Goal: Use online tool/utility: Utilize a website feature to perform a specific function

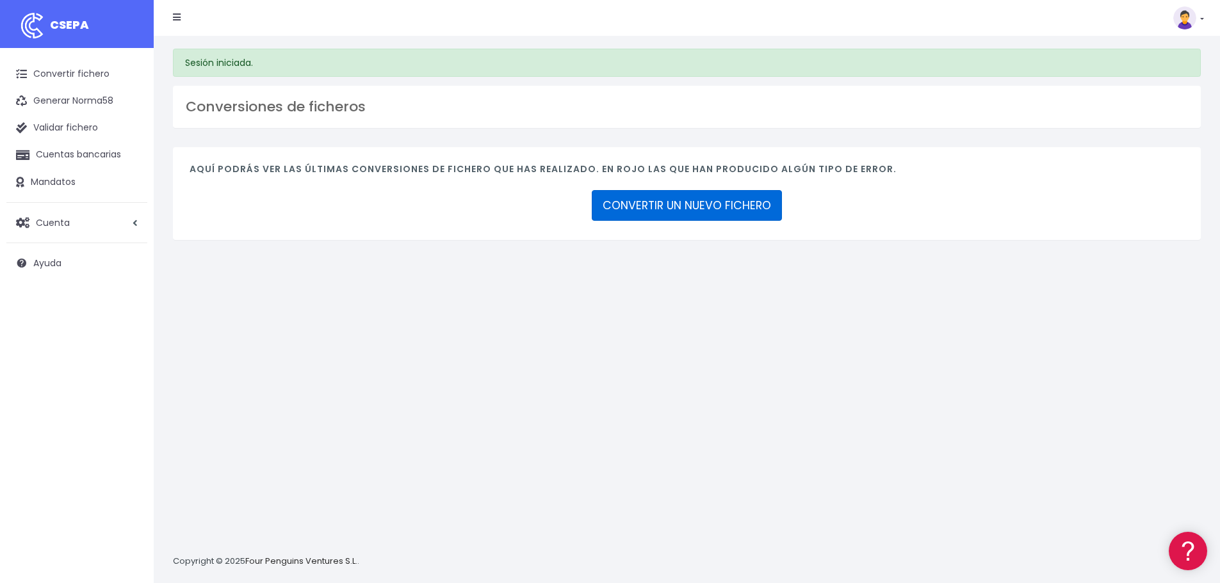
click at [716, 195] on link "CONVERTIR UN NUEVO FICHERO" at bounding box center [687, 205] width 190 height 31
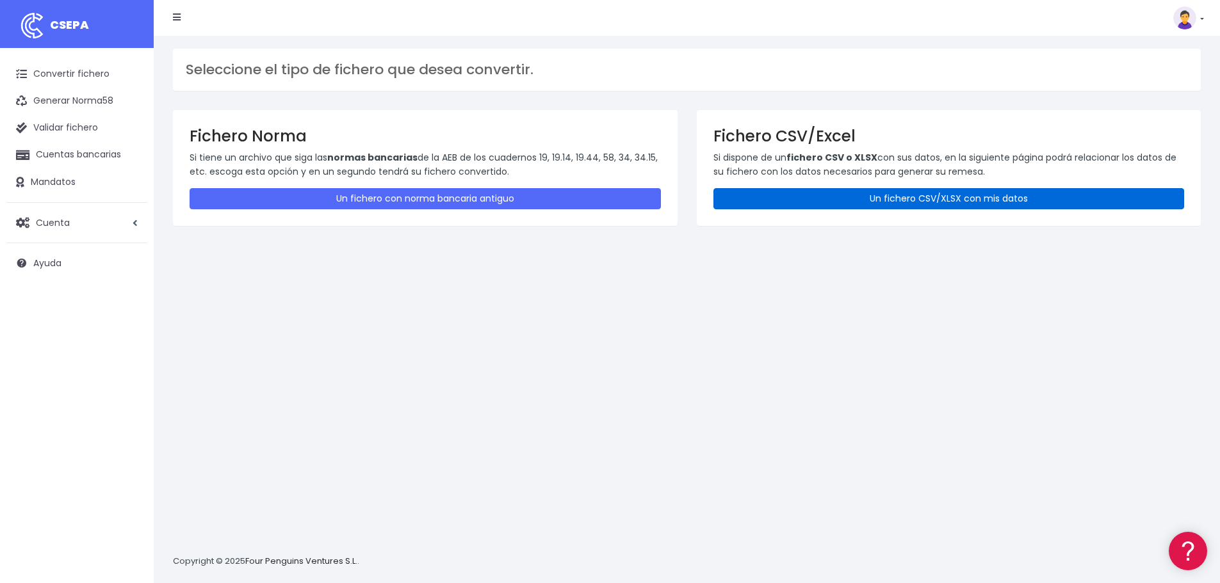
click at [880, 199] on link "Un fichero CSV/XLSX con mis datos" at bounding box center [948, 198] width 471 height 21
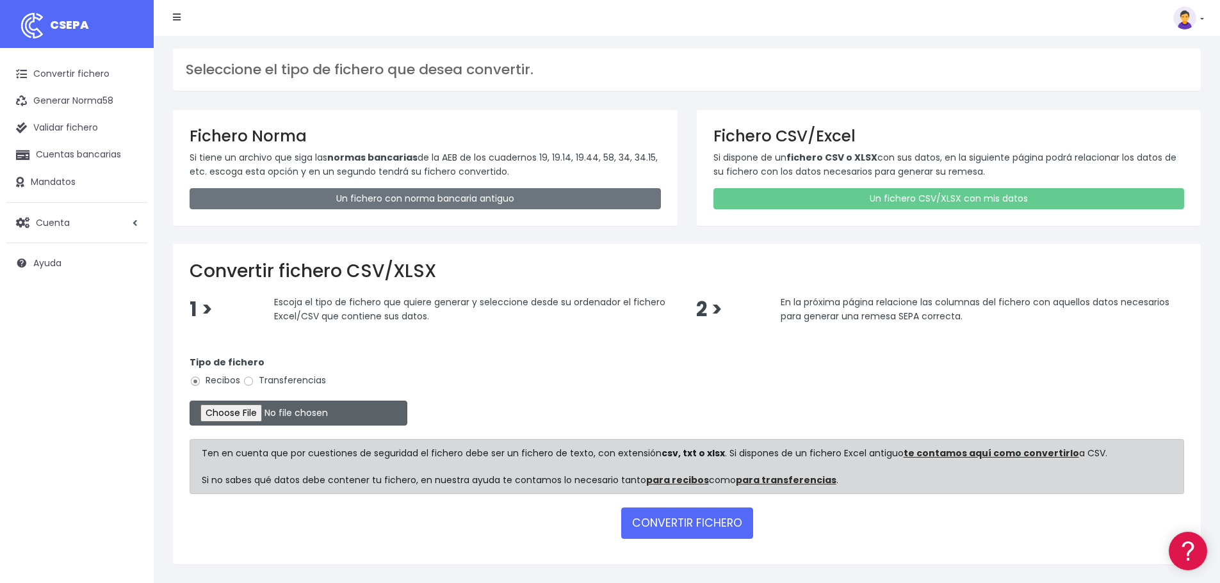
click at [255, 418] on input "file" at bounding box center [299, 413] width 218 height 25
type input "C:\fakepath\06.BJ SEPA SET25.xlsx"
click at [250, 413] on input "file" at bounding box center [299, 413] width 218 height 25
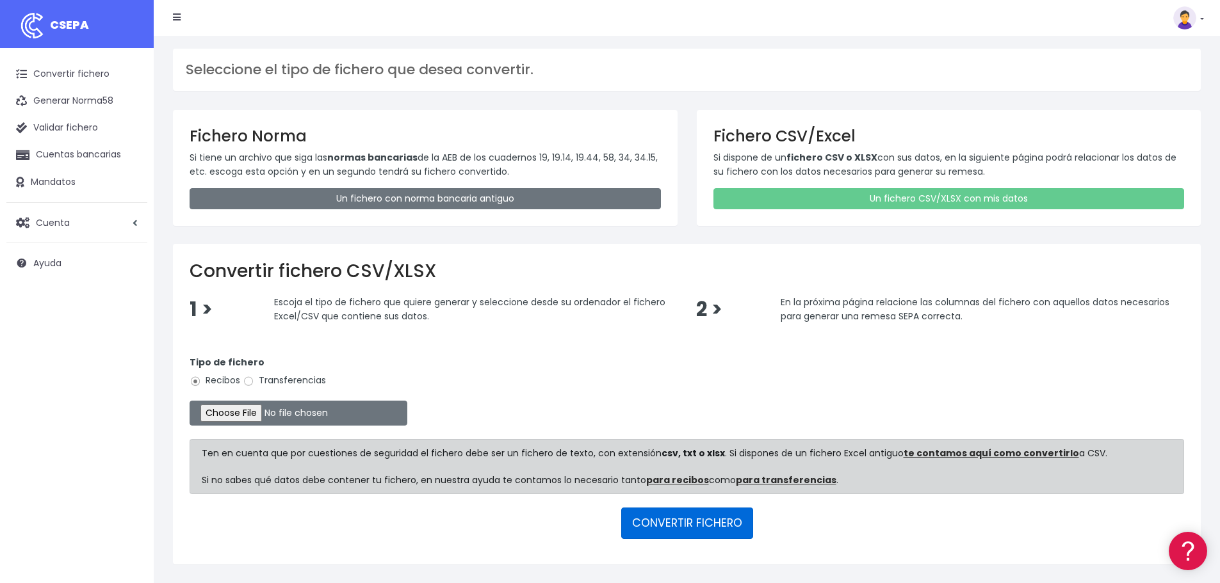
click at [696, 519] on button "CONVERTIR FICHERO" at bounding box center [687, 523] width 132 height 31
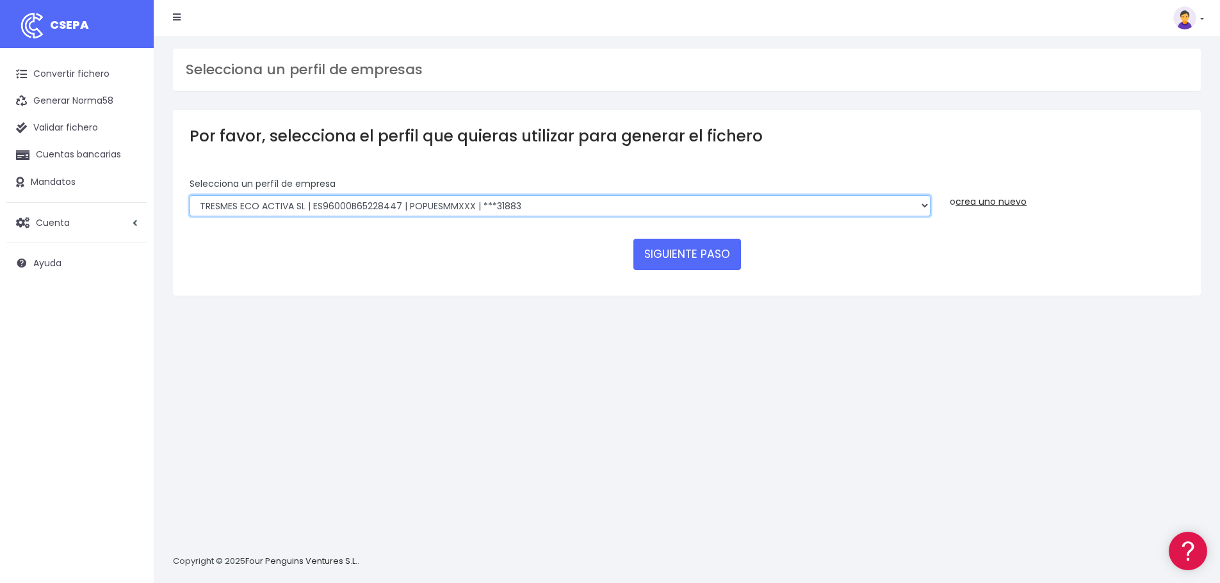
click at [647, 214] on select "TRESMES ECO ACTIVA SL | ES96001B65228447 | BSABESBBXXX | ***09105 TRESMES ECO A…" at bounding box center [560, 206] width 741 height 22
select select "2634"
click at [190, 195] on select "TRESMES ECO ACTIVA SL | ES96001B65228447 | BSABESBBXXX | ***09105 TRESMES ECO A…" at bounding box center [560, 206] width 741 height 22
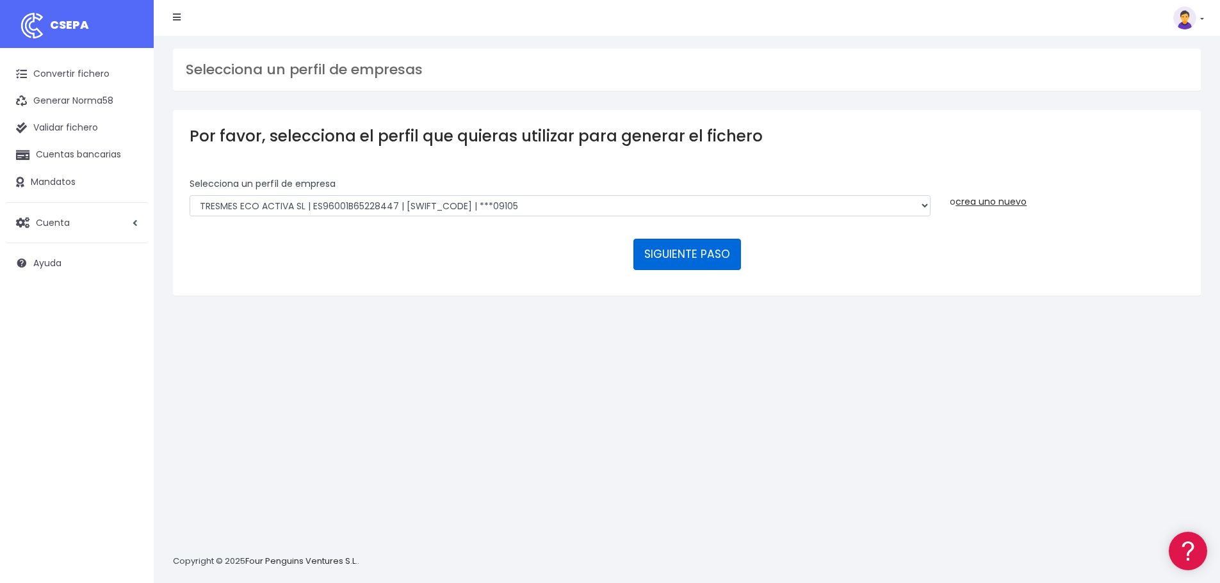
click at [705, 251] on button "SIGUIENTE PASO" at bounding box center [687, 254] width 108 height 31
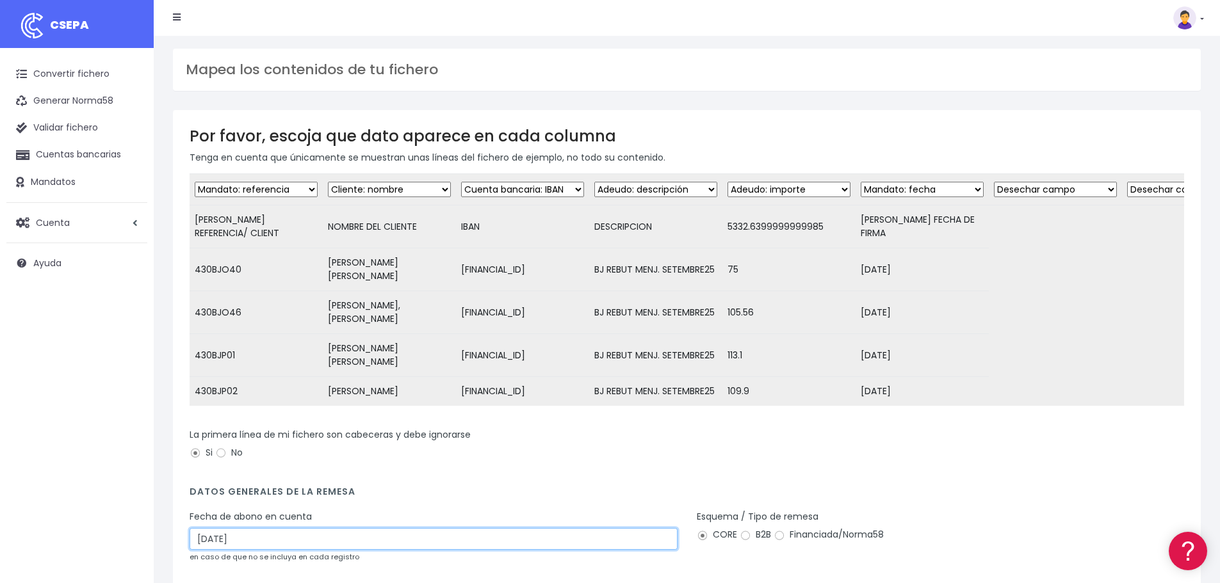
click at [273, 528] on input "04/10/2025" at bounding box center [434, 539] width 488 height 22
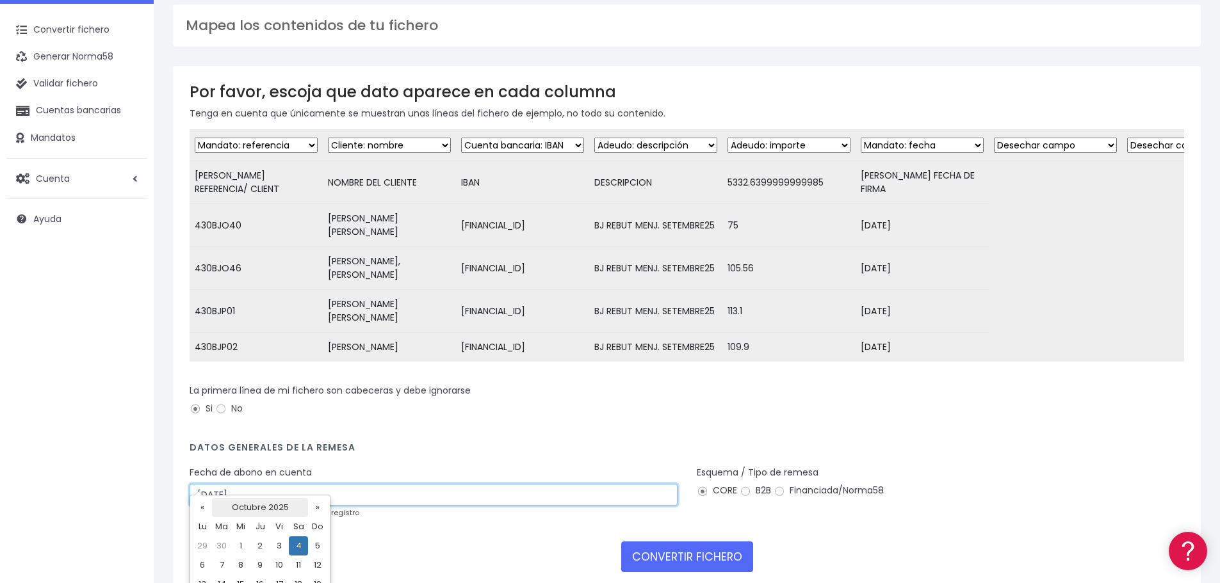
scroll to position [64, 0]
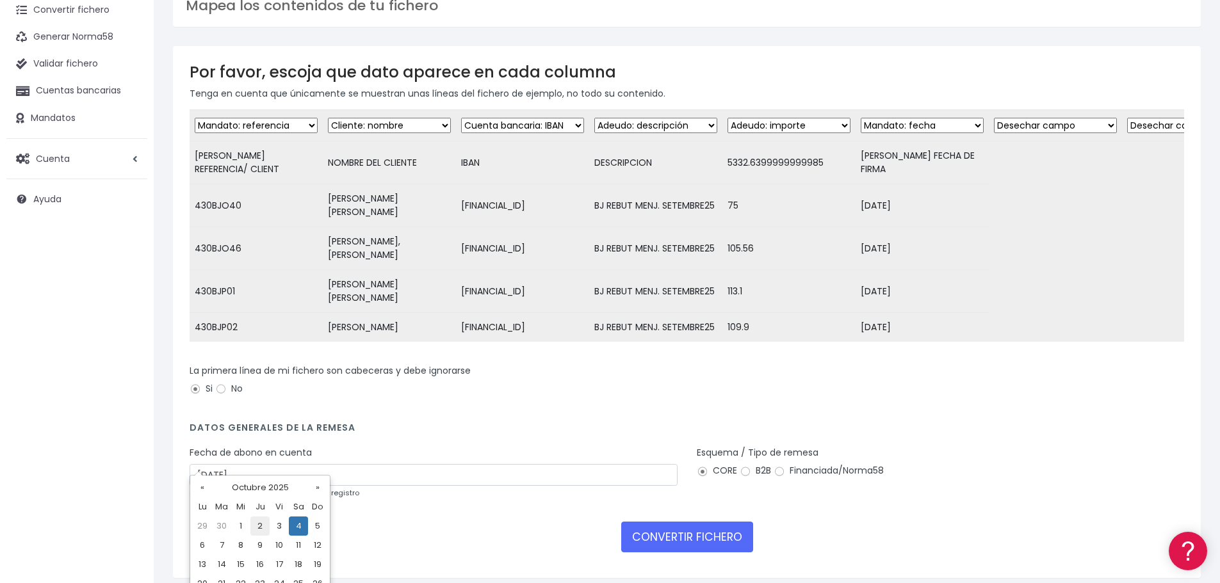
click at [259, 527] on td "2" at bounding box center [259, 526] width 19 height 19
type input "02/10/2025"
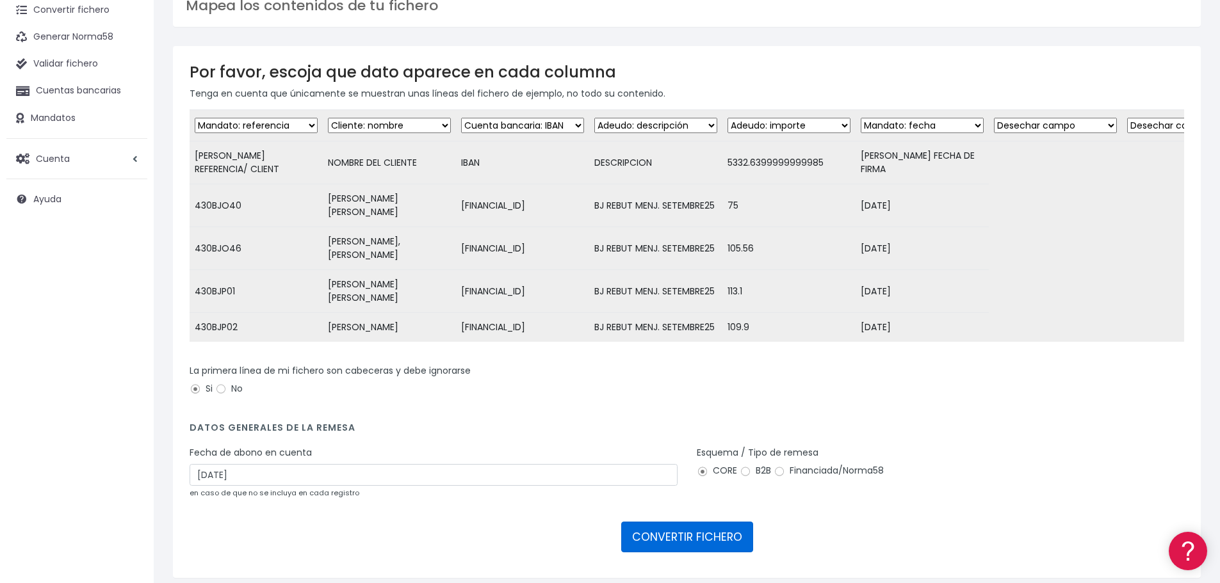
click at [698, 524] on button "CONVERTIR FICHERO" at bounding box center [687, 537] width 132 height 31
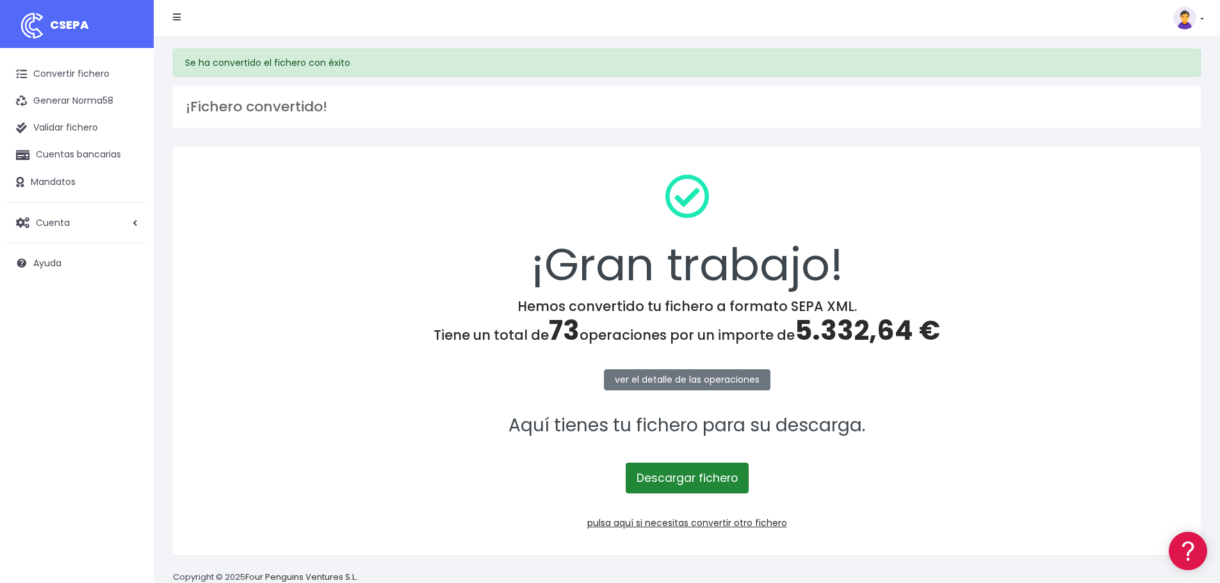
click at [692, 482] on link "Descargar fichero" at bounding box center [687, 478] width 123 height 31
click at [711, 523] on link "pulsa aquí si necesitas convertir otro fichero" at bounding box center [687, 523] width 200 height 13
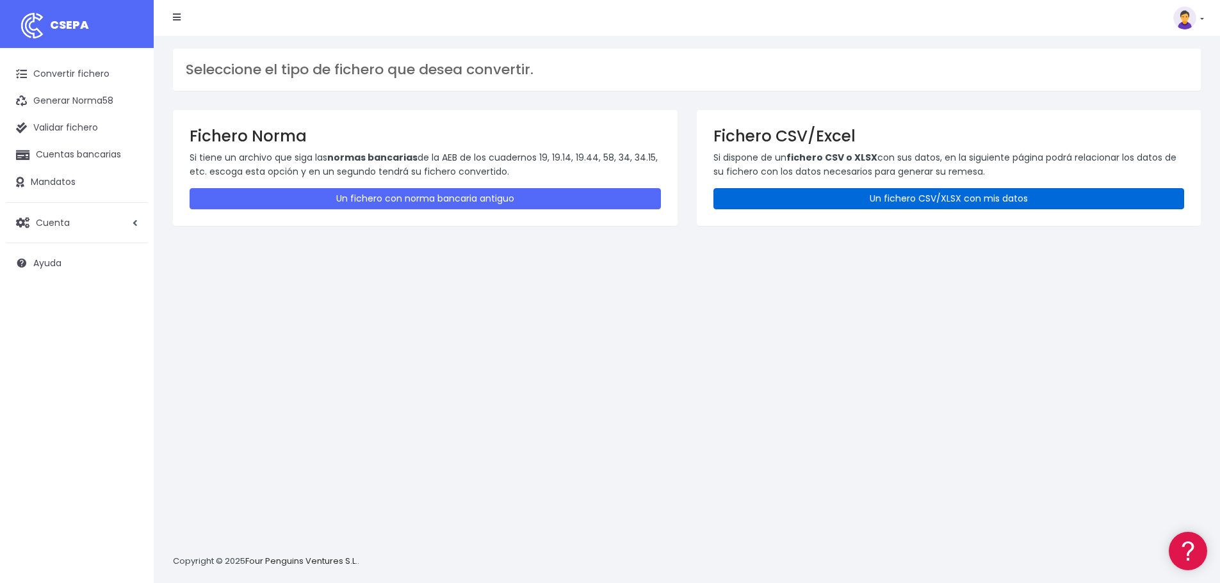
click at [922, 204] on link "Un fichero CSV/XLSX con mis datos" at bounding box center [948, 198] width 471 height 21
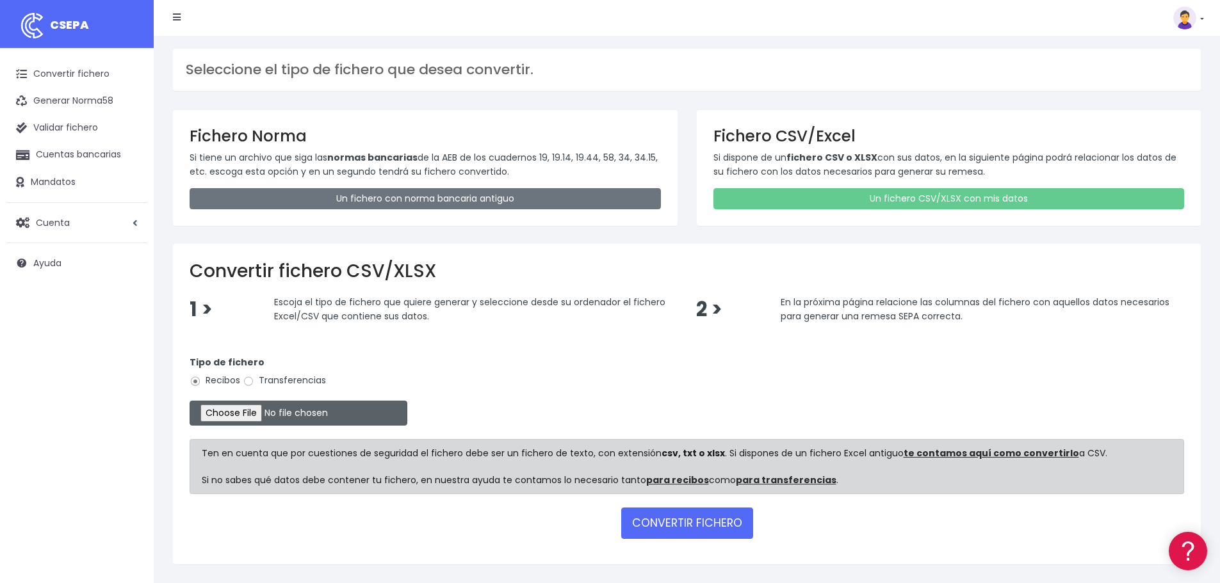
click at [224, 412] on input "file" at bounding box center [299, 413] width 218 height 25
type input "C:\fakepath\07.PF SEPA SET25.xlsx"
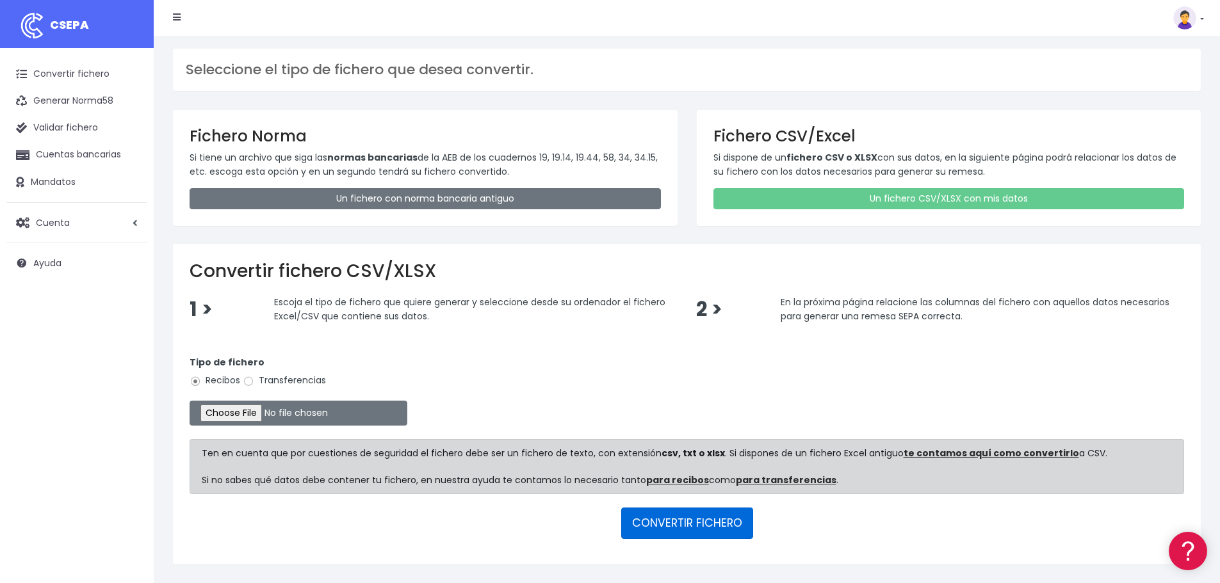
click at [683, 526] on button "CONVERTIR FICHERO" at bounding box center [687, 523] width 132 height 31
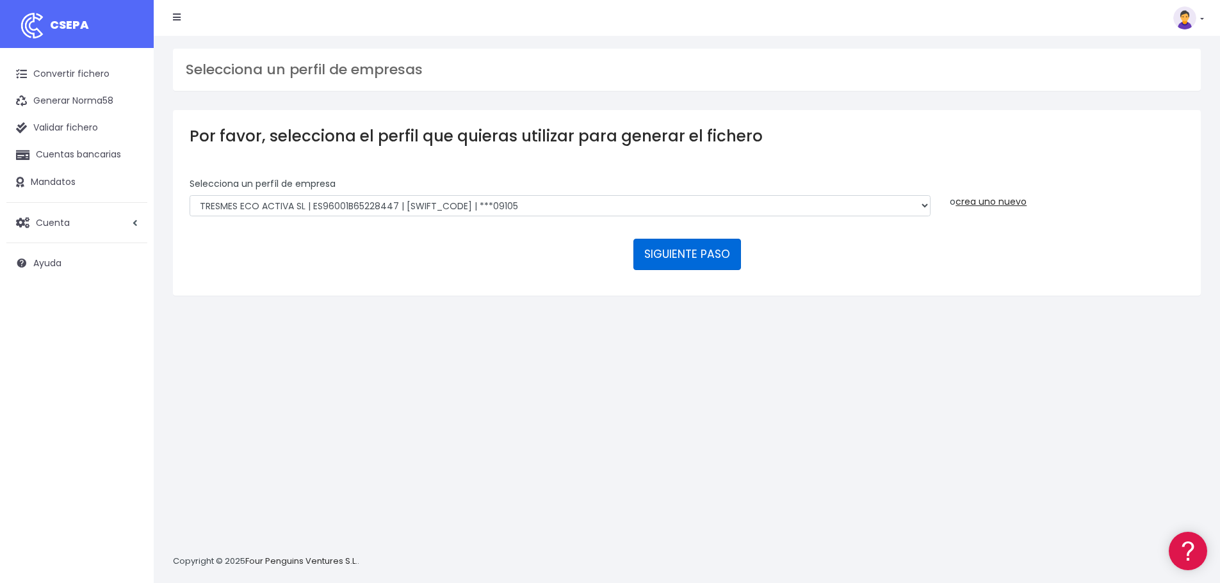
click at [681, 253] on button "SIGUIENTE PASO" at bounding box center [687, 254] width 108 height 31
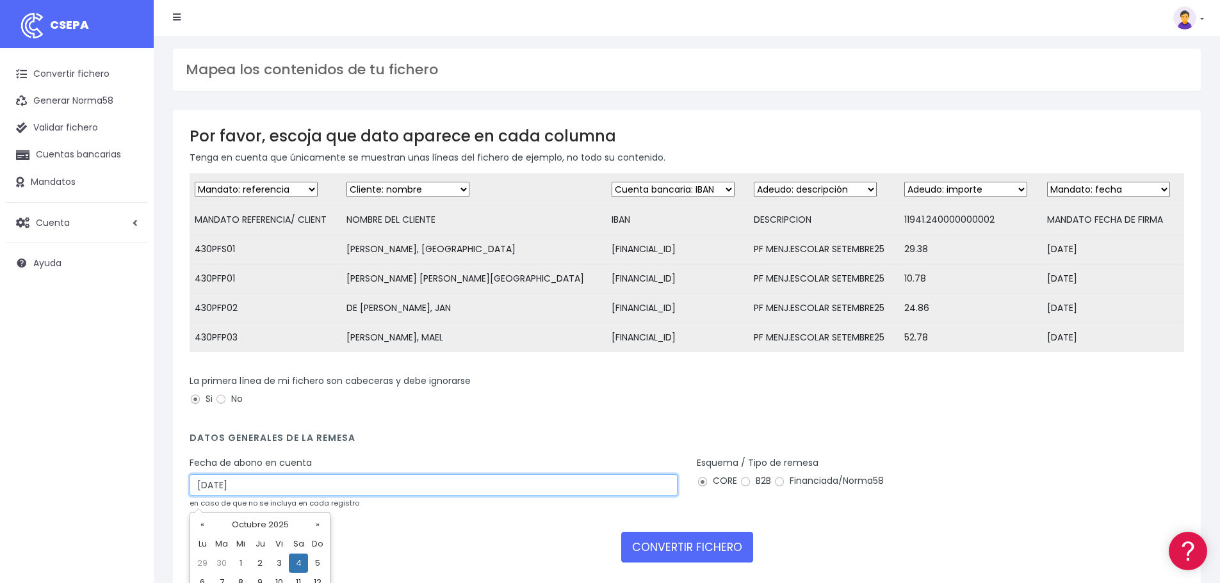
click at [258, 496] on input "04/10/2025" at bounding box center [434, 485] width 488 height 22
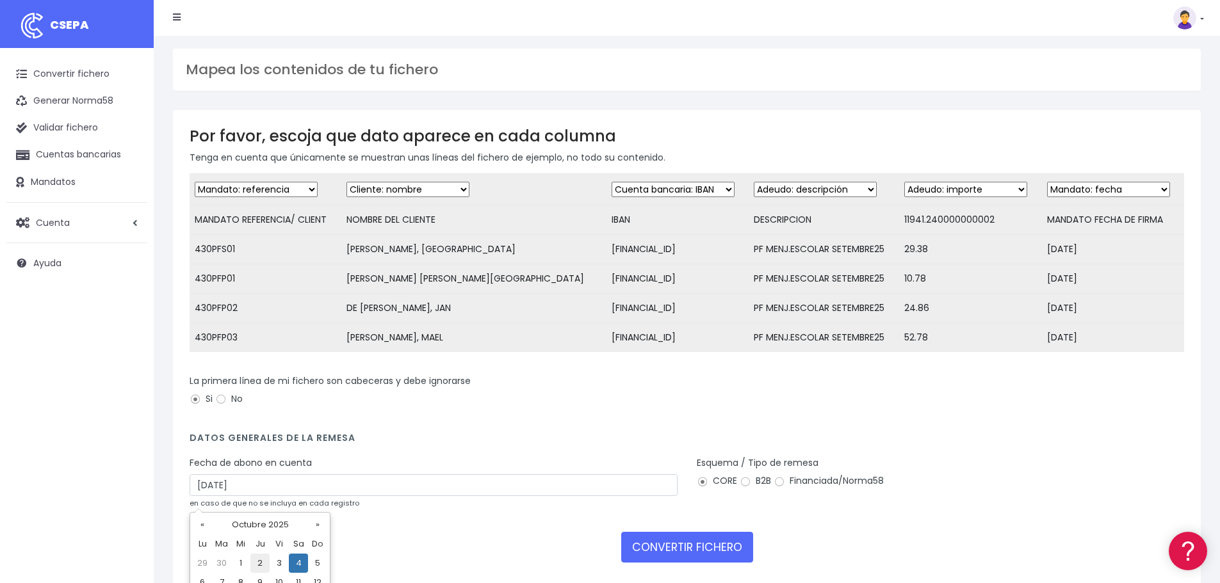
click at [266, 569] on td "2" at bounding box center [259, 563] width 19 height 19
type input "02/10/2025"
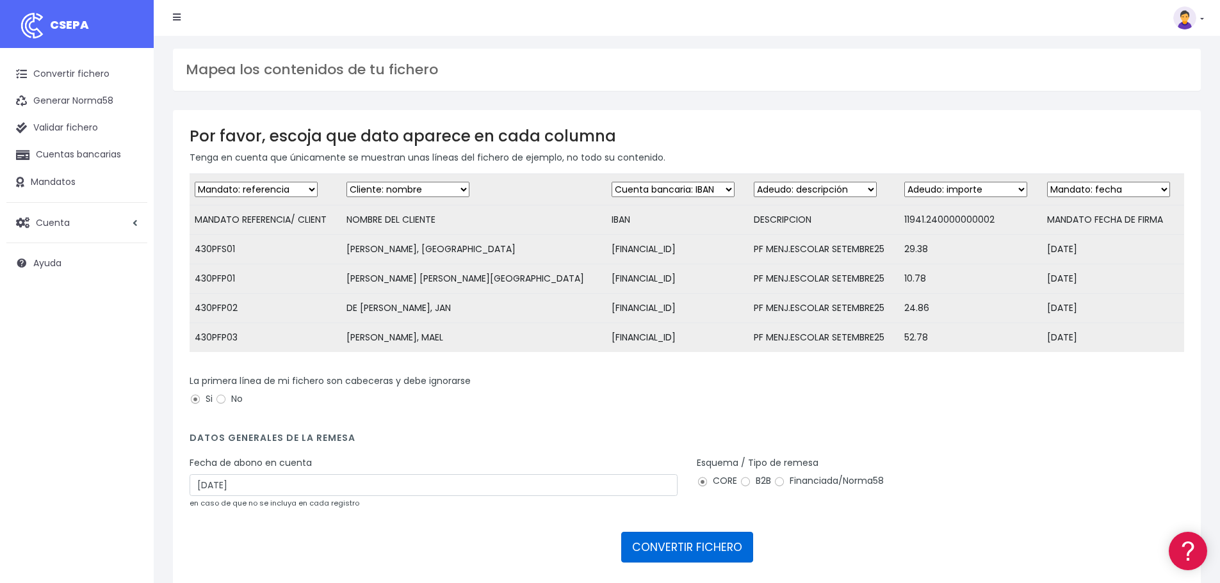
click at [693, 563] on button "CONVERTIR FICHERO" at bounding box center [687, 547] width 132 height 31
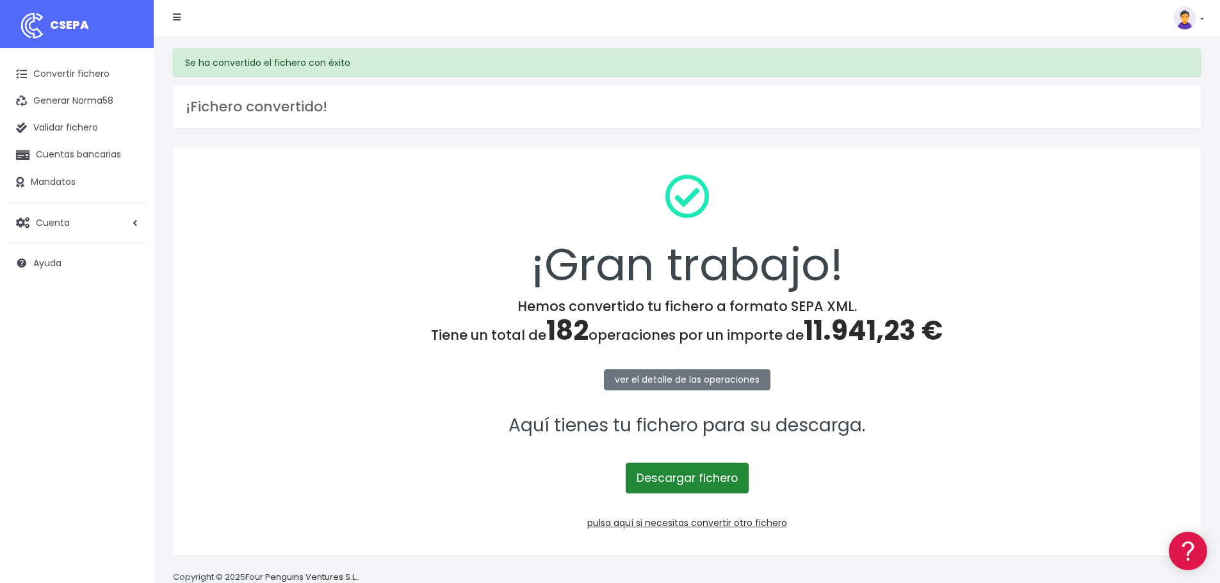
click at [666, 478] on link "Descargar fichero" at bounding box center [687, 478] width 123 height 31
click at [298, 239] on div "¡Gran trabajo!" at bounding box center [687, 231] width 994 height 134
click at [685, 518] on link "pulsa aquí si necesitas convertir otro fichero" at bounding box center [687, 523] width 200 height 13
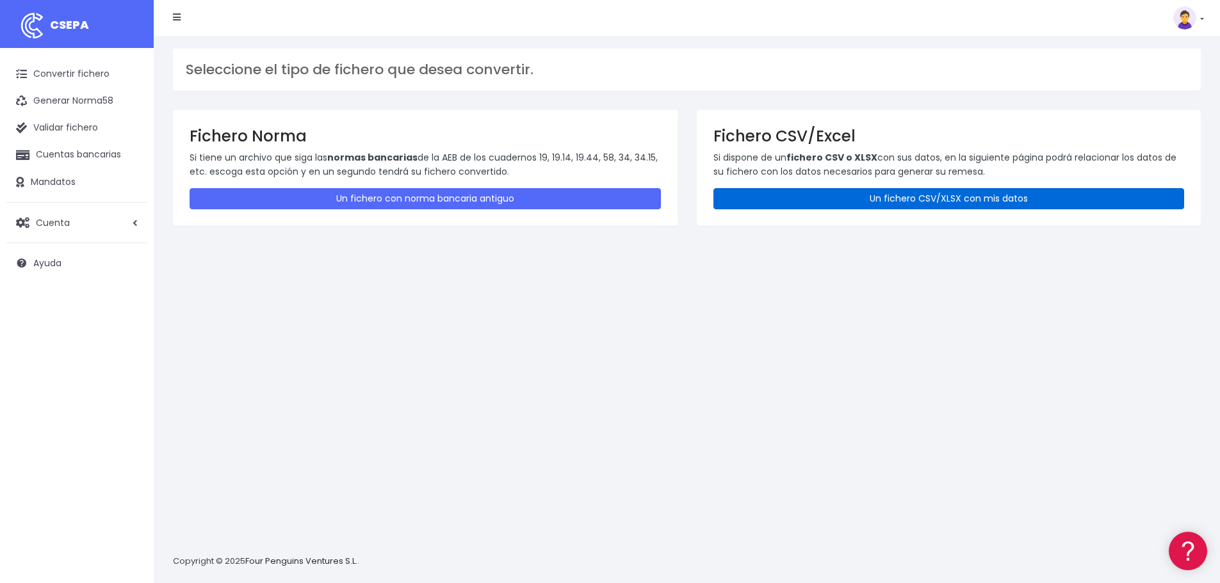
click at [945, 188] on link "Un fichero CSV/XLSX con mis datos" at bounding box center [948, 198] width 471 height 21
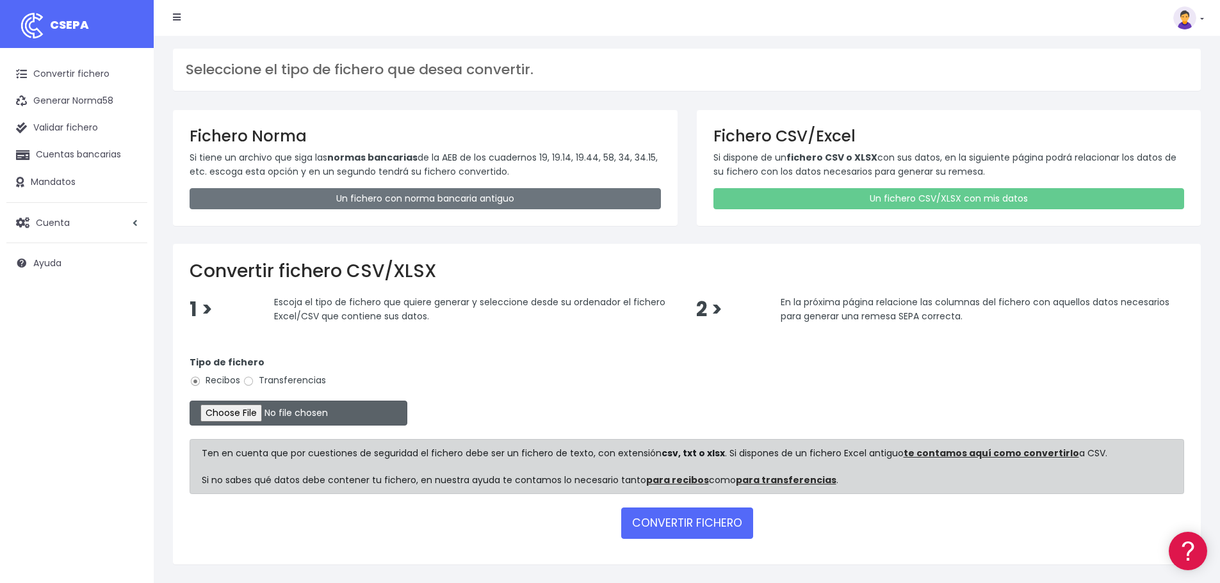
click at [259, 408] on input "file" at bounding box center [299, 413] width 218 height 25
type input "C:\fakepath\11.TG SEPA SET25.xlsx"
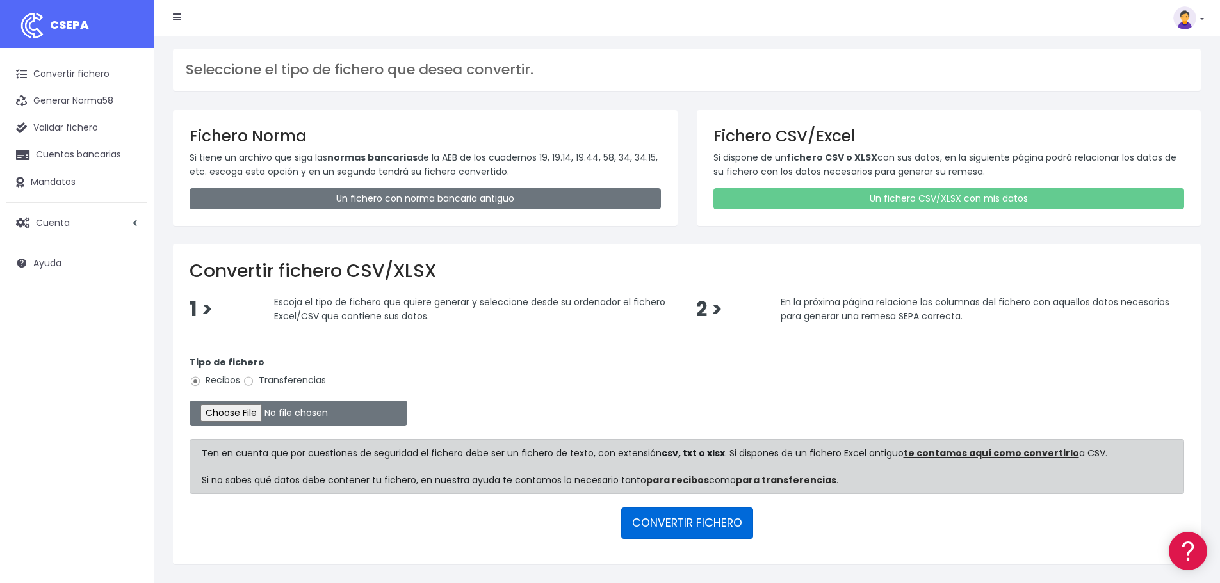
click at [686, 530] on button "CONVERTIR FICHERO" at bounding box center [687, 523] width 132 height 31
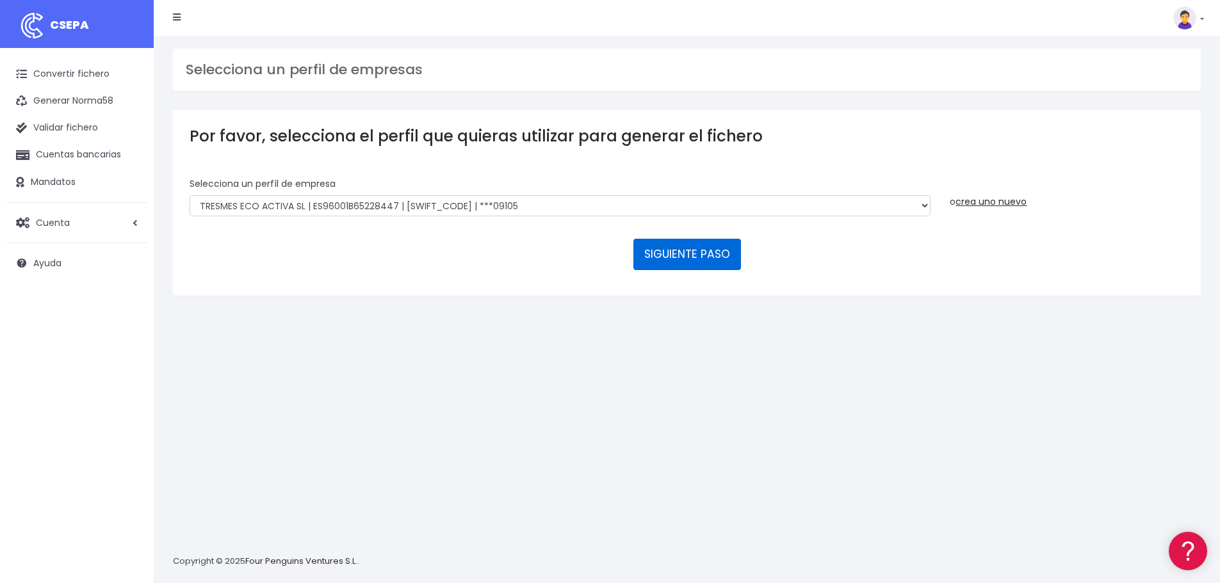
click at [681, 250] on button "SIGUIENTE PASO" at bounding box center [687, 254] width 108 height 31
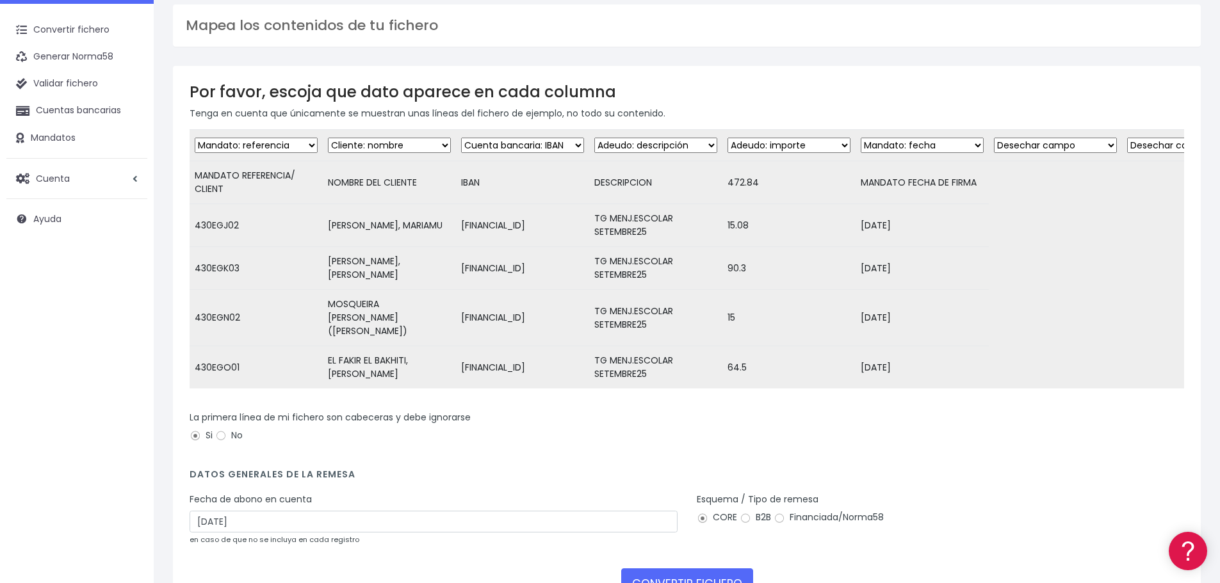
scroll to position [64, 0]
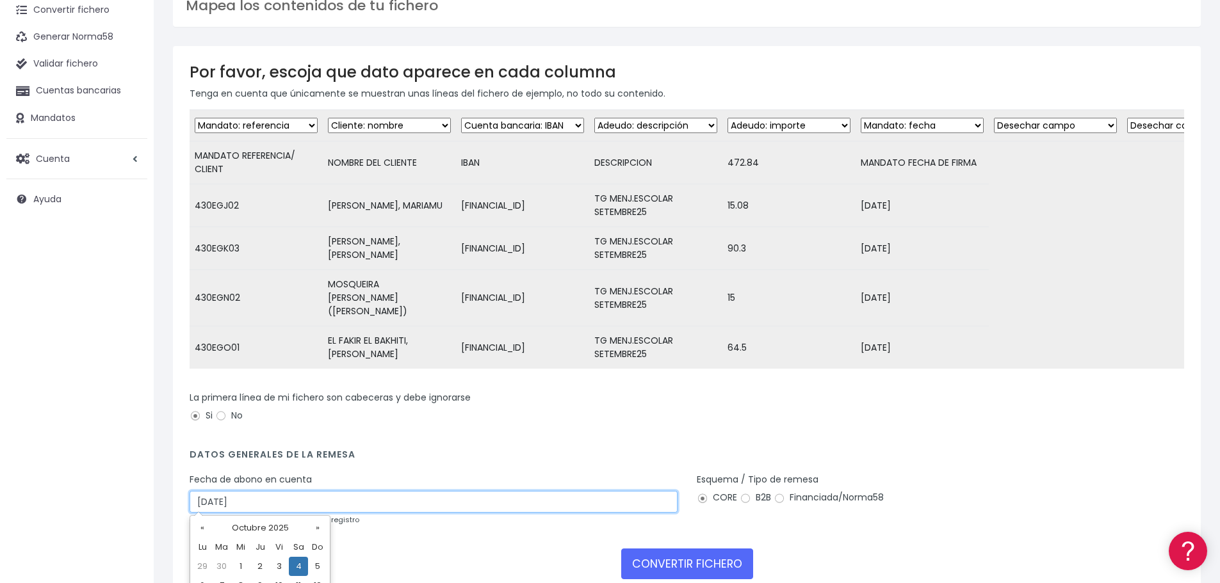
click at [261, 494] on input "04/10/2025" at bounding box center [434, 502] width 488 height 22
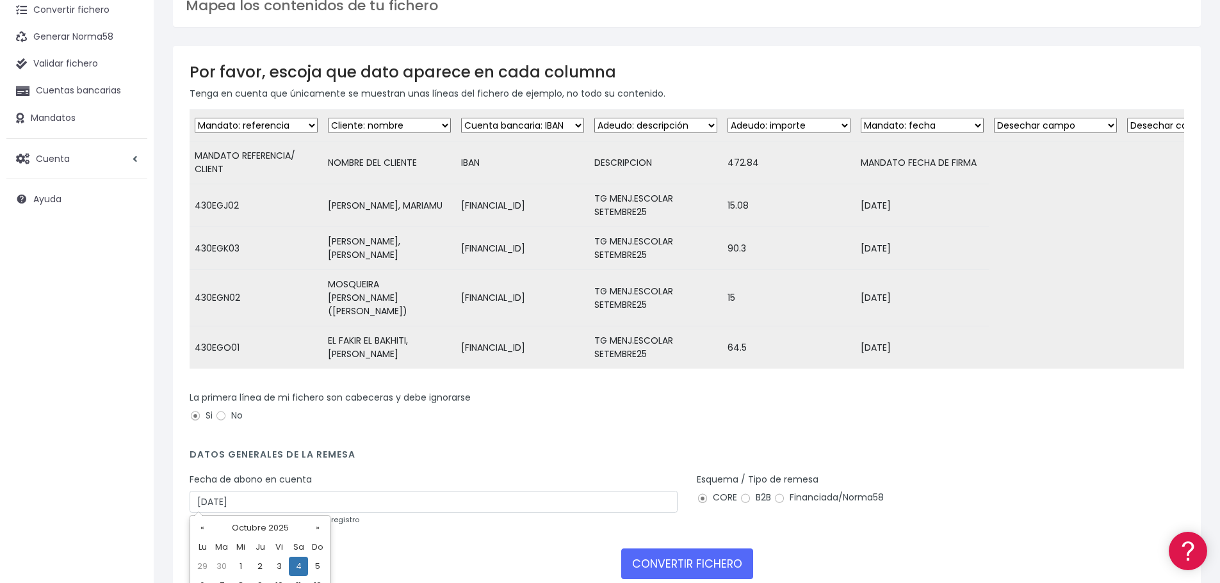
click at [255, 565] on td "2" at bounding box center [259, 566] width 19 height 19
type input "[DATE]"
click at [697, 551] on button "CONVERTIR FICHERO" at bounding box center [687, 564] width 132 height 31
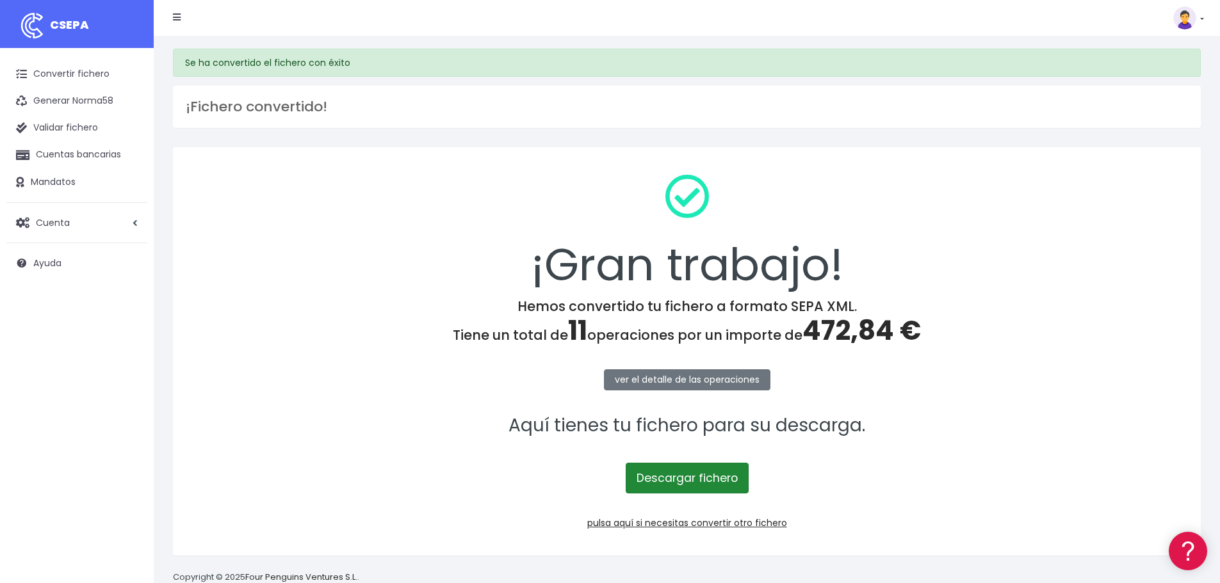
click at [684, 478] on link "Descargar fichero" at bounding box center [687, 478] width 123 height 31
click at [721, 521] on link "pulsa aquí si necesitas convertir otro fichero" at bounding box center [687, 523] width 200 height 13
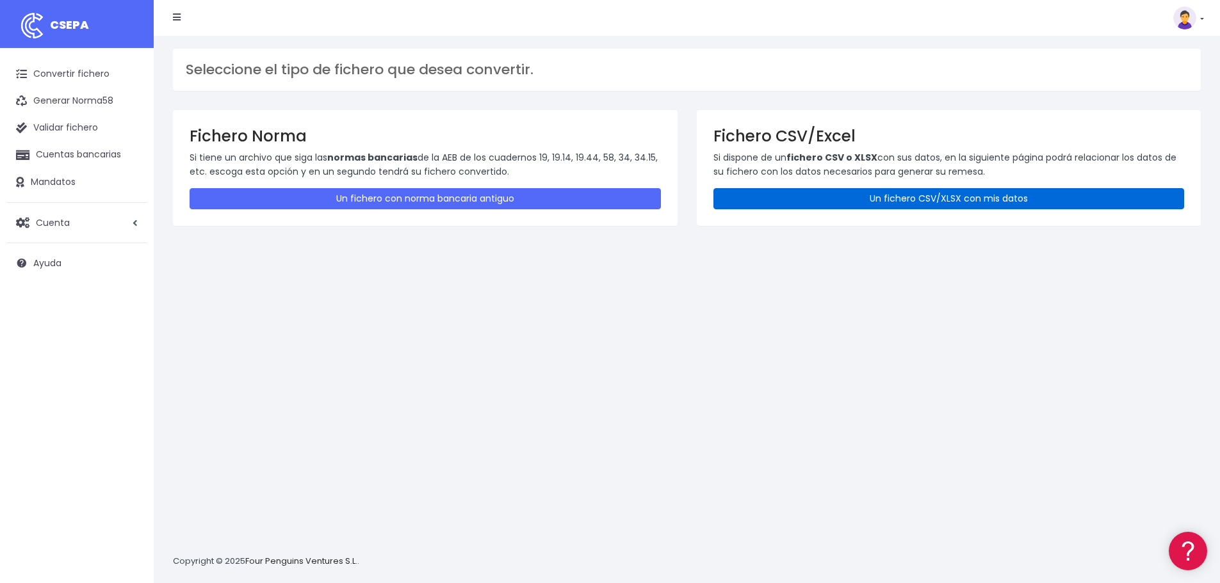
click at [897, 197] on link "Un fichero CSV/XLSX con mis datos" at bounding box center [948, 198] width 471 height 21
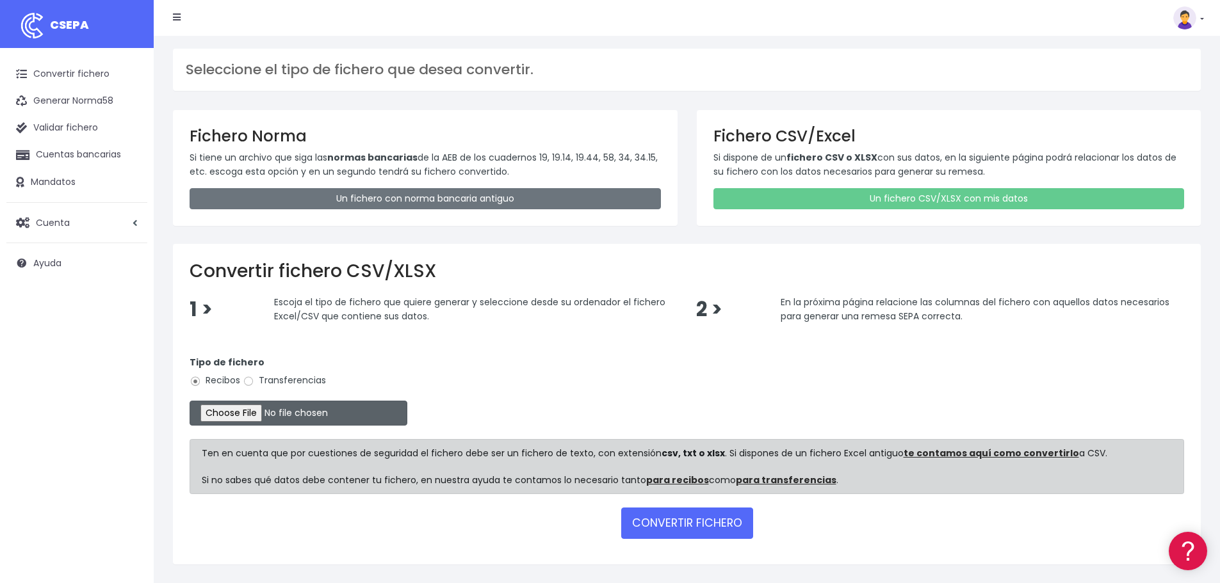
click at [254, 411] on input "file" at bounding box center [299, 413] width 218 height 25
type input "C:\fakepath\15.IV SEPA SET25.xlsx"
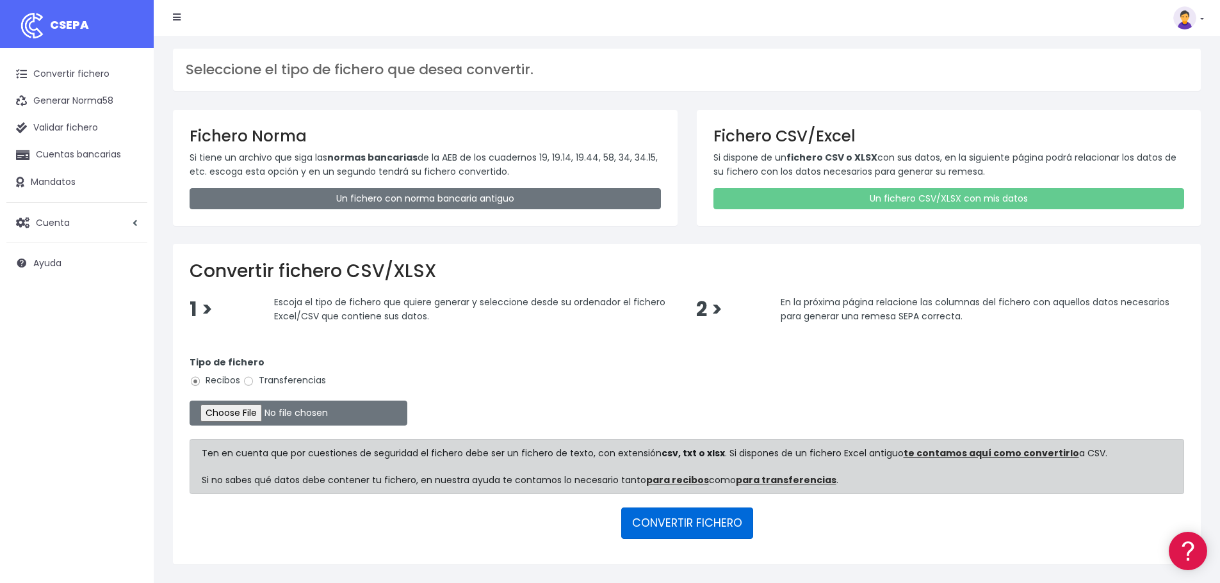
click at [708, 534] on button "CONVERTIR FICHERO" at bounding box center [687, 523] width 132 height 31
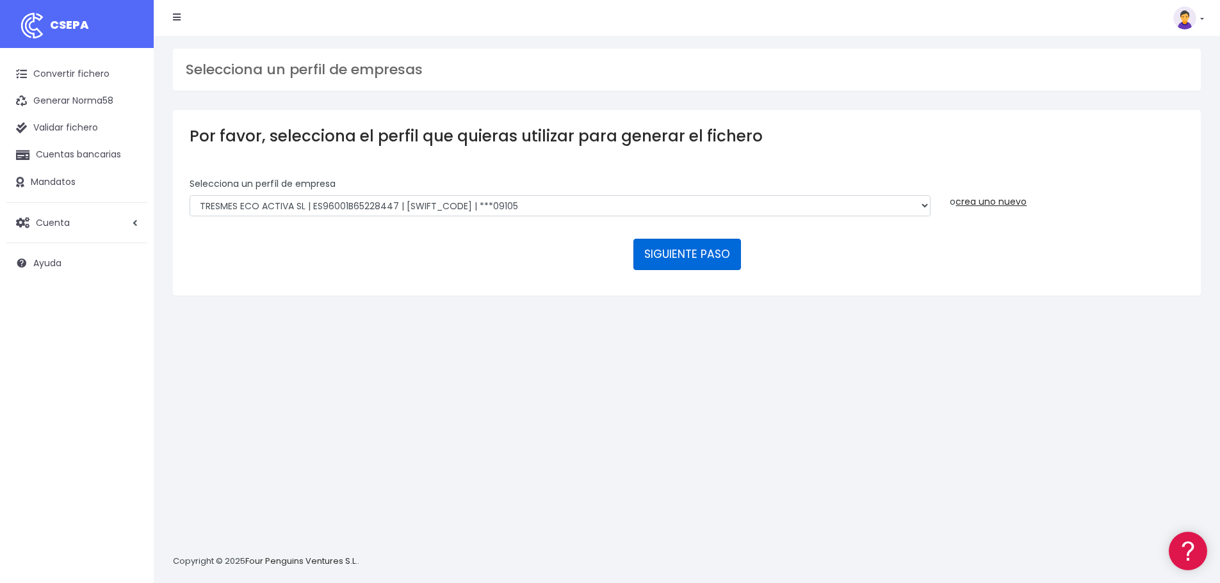
click at [709, 258] on button "SIGUIENTE PASO" at bounding box center [687, 254] width 108 height 31
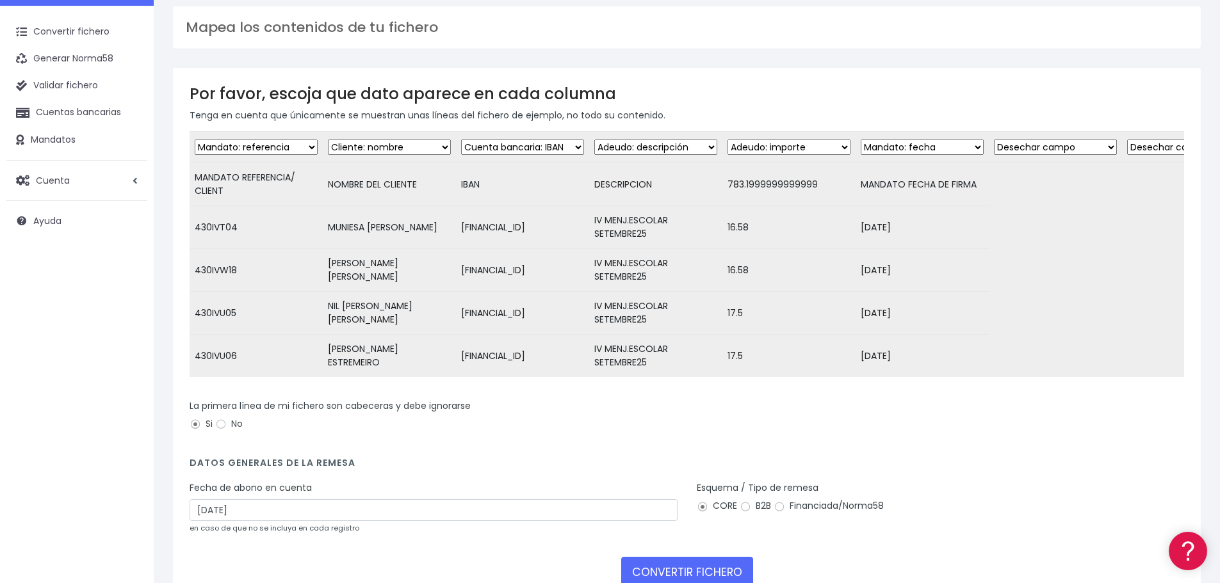
scroll to position [64, 0]
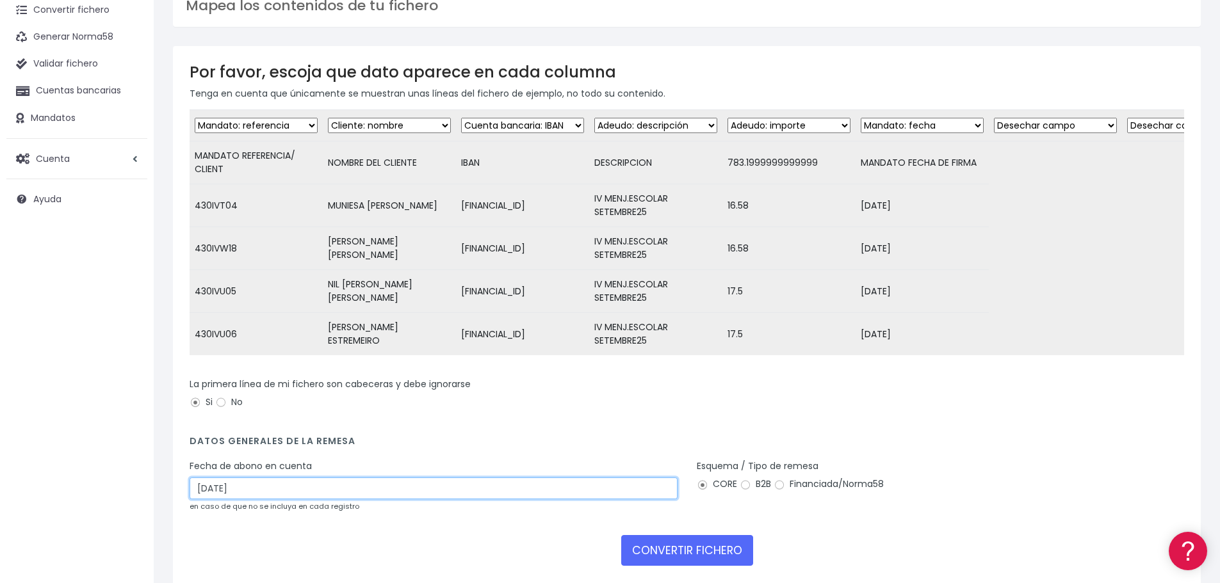
click at [270, 499] on input "[DATE]" at bounding box center [434, 489] width 488 height 22
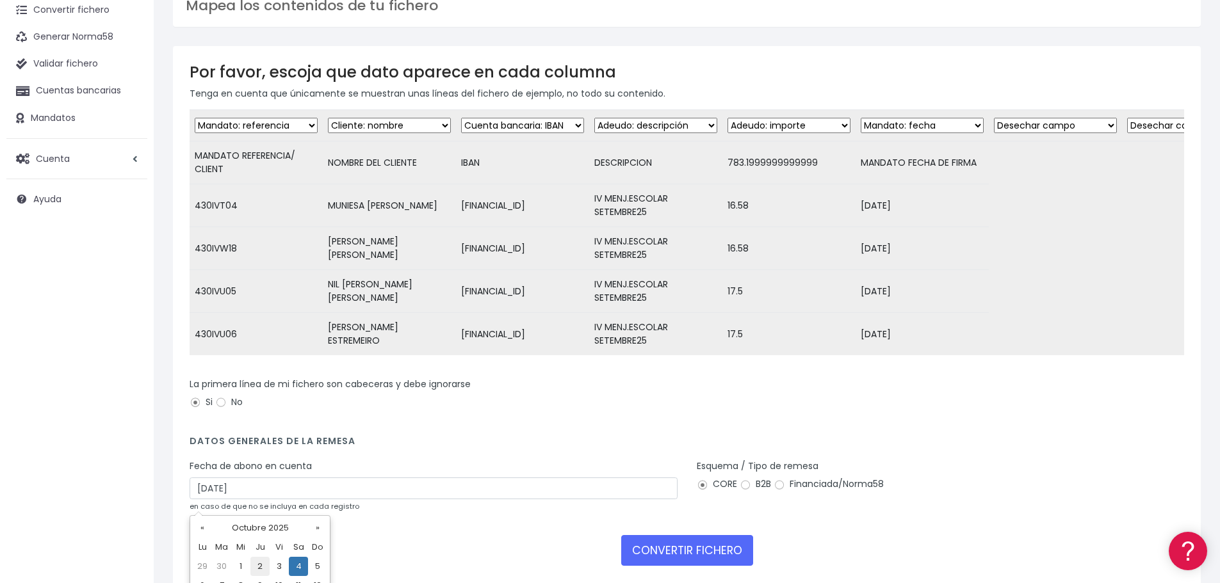
click at [260, 561] on td "2" at bounding box center [259, 566] width 19 height 19
type input "[DATE]"
click at [692, 556] on button "CONVERTIR FICHERO" at bounding box center [687, 550] width 132 height 31
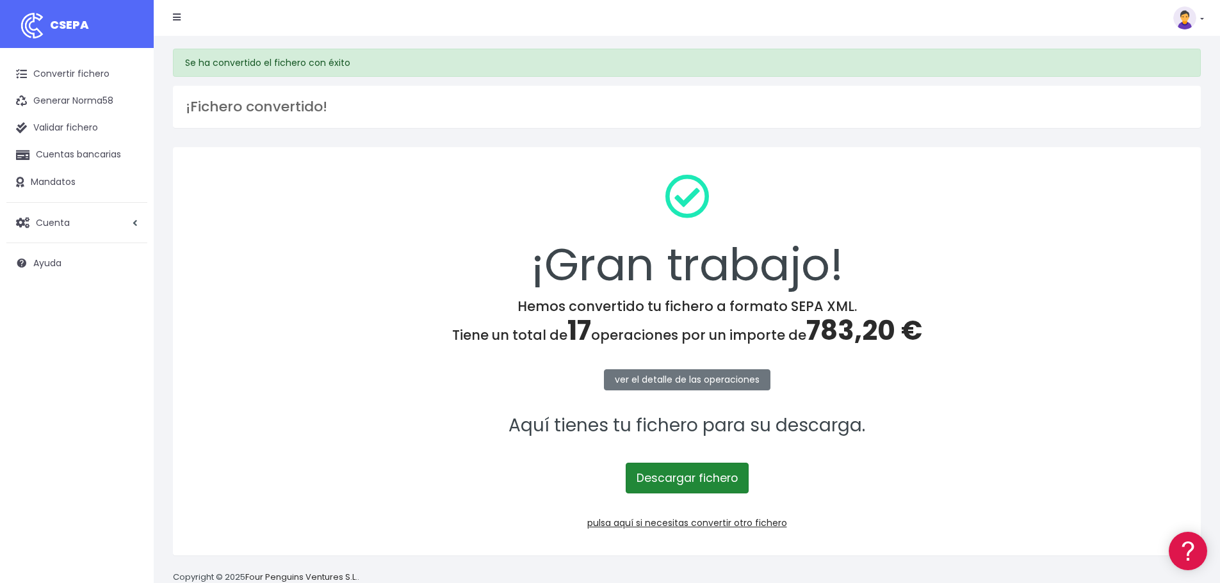
click at [693, 483] on link "Descargar fichero" at bounding box center [687, 478] width 123 height 31
click at [697, 524] on link "pulsa aquí si necesitas convertir otro fichero" at bounding box center [687, 523] width 200 height 13
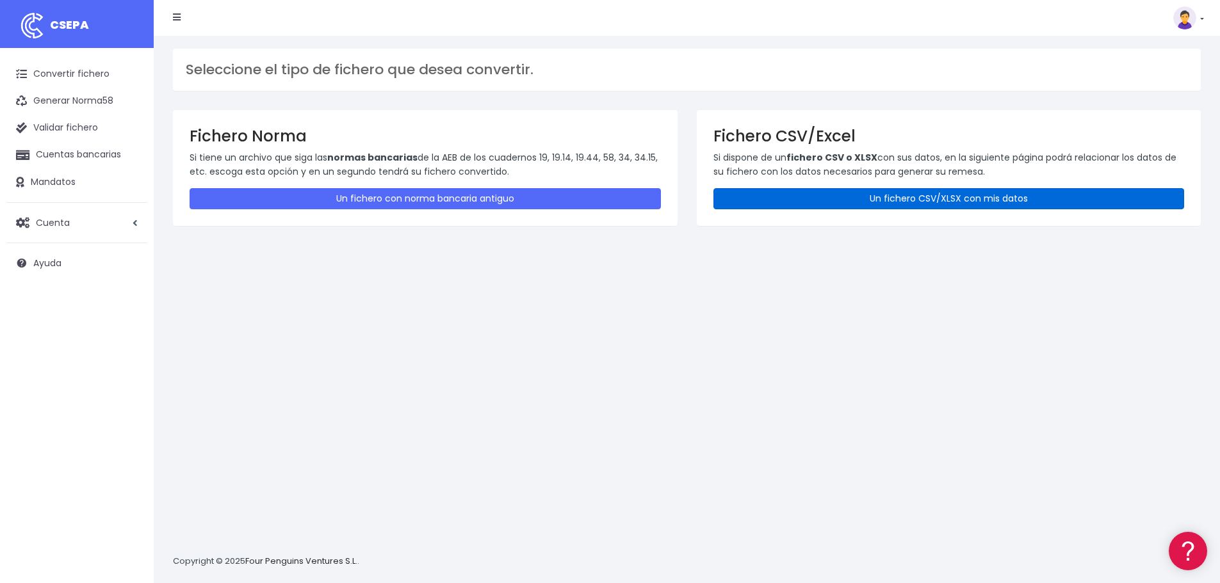
click at [945, 195] on link "Un fichero CSV/XLSX con mis datos" at bounding box center [948, 198] width 471 height 21
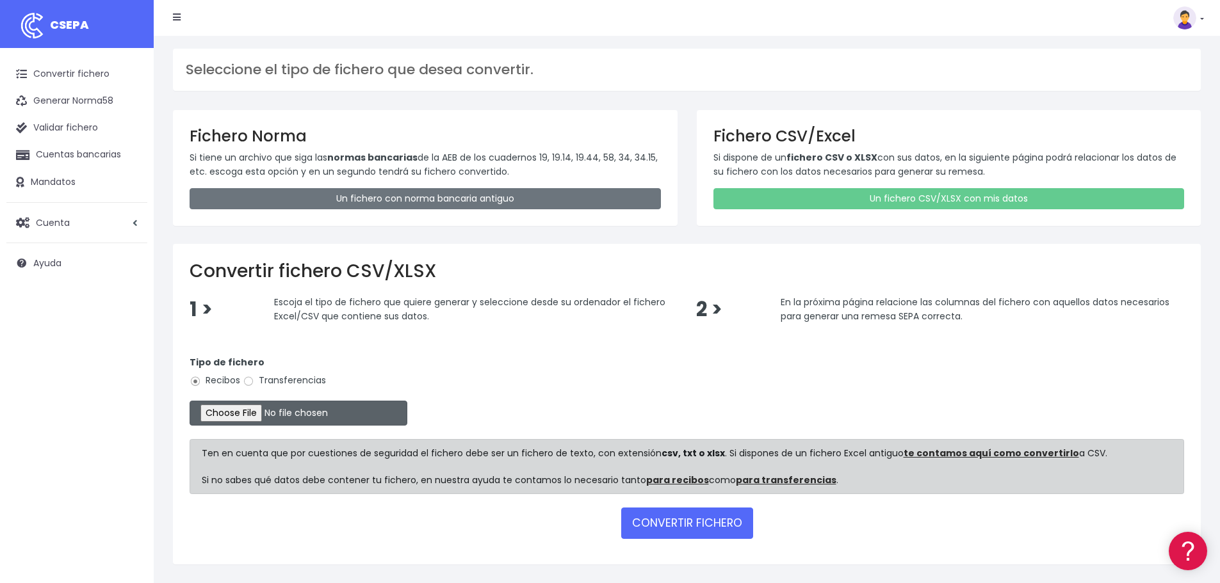
click at [251, 412] on input "file" at bounding box center [299, 413] width 218 height 25
click at [271, 410] on input "file" at bounding box center [299, 413] width 218 height 25
type input "C:\fakepath\17.CT SEPA SET25.xlsx"
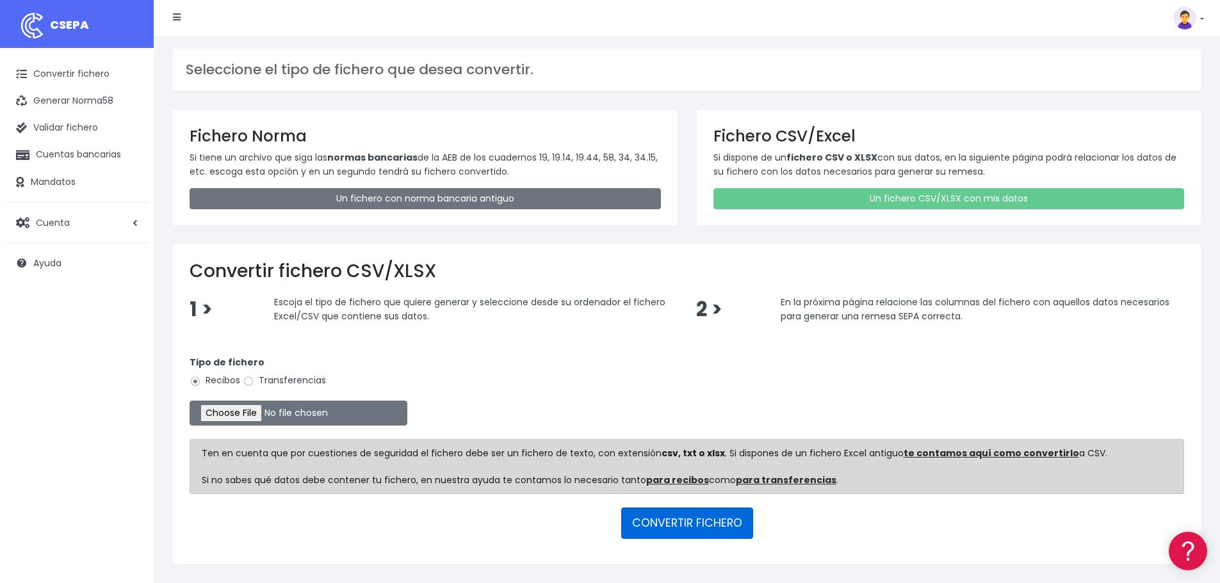
click at [696, 517] on button "CONVERTIR FICHERO" at bounding box center [687, 523] width 132 height 31
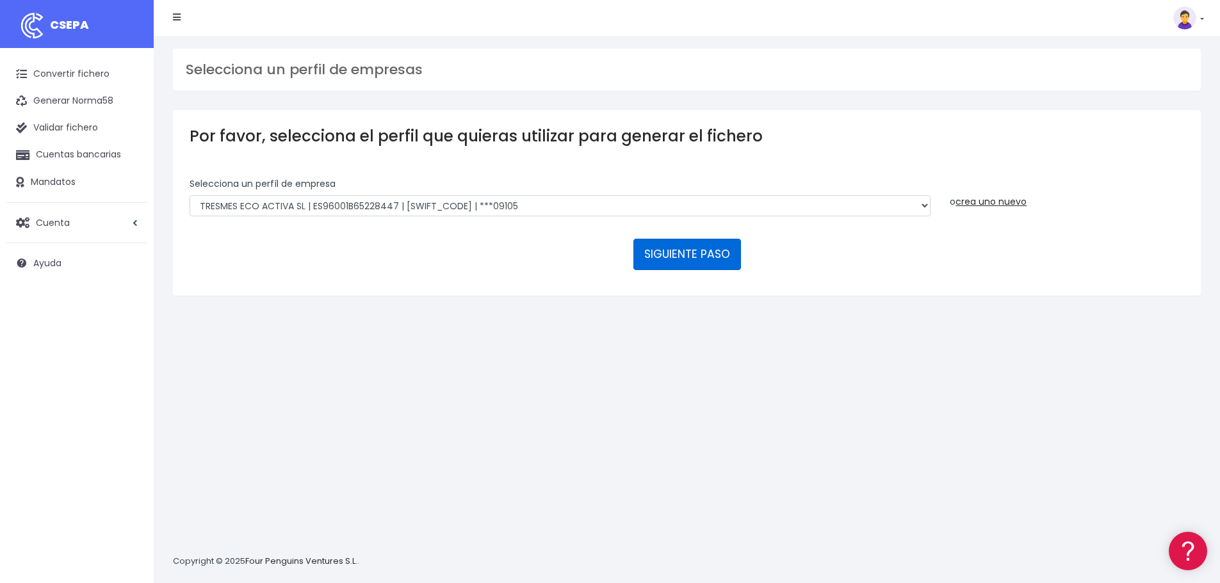
click at [667, 255] on button "SIGUIENTE PASO" at bounding box center [687, 254] width 108 height 31
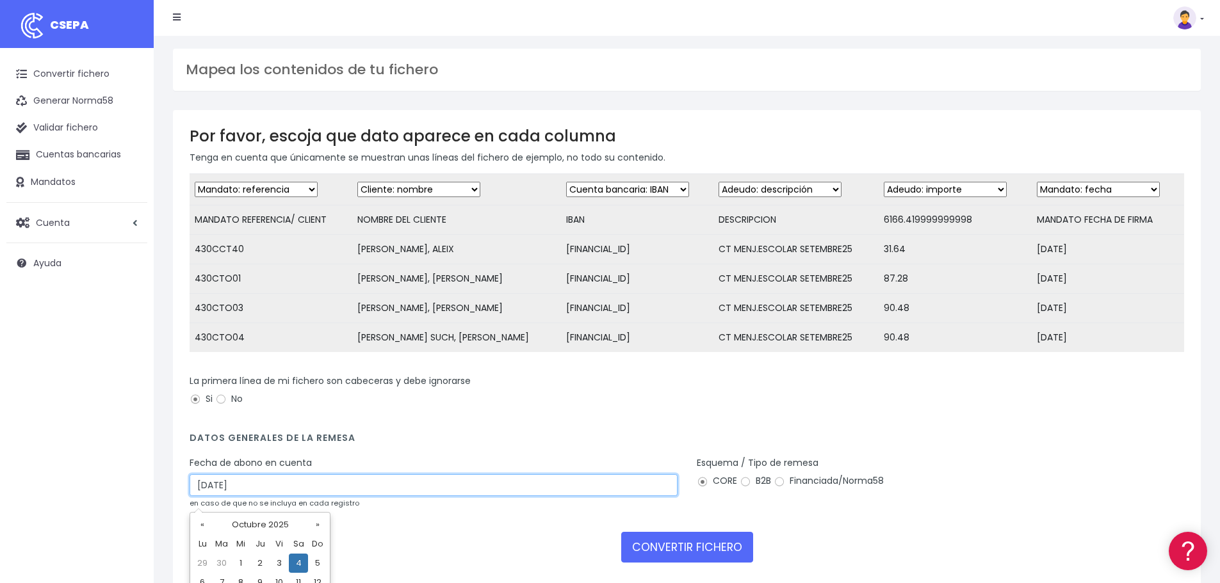
click at [280, 490] on input "[DATE]" at bounding box center [434, 485] width 488 height 22
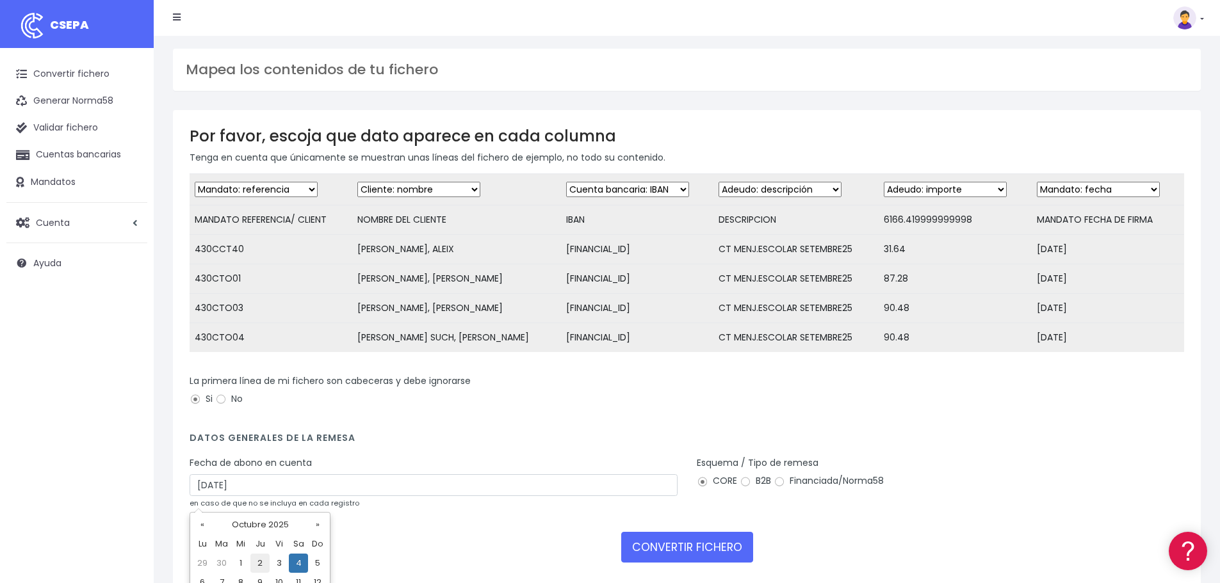
click at [266, 562] on td "2" at bounding box center [259, 563] width 19 height 19
type input "[DATE]"
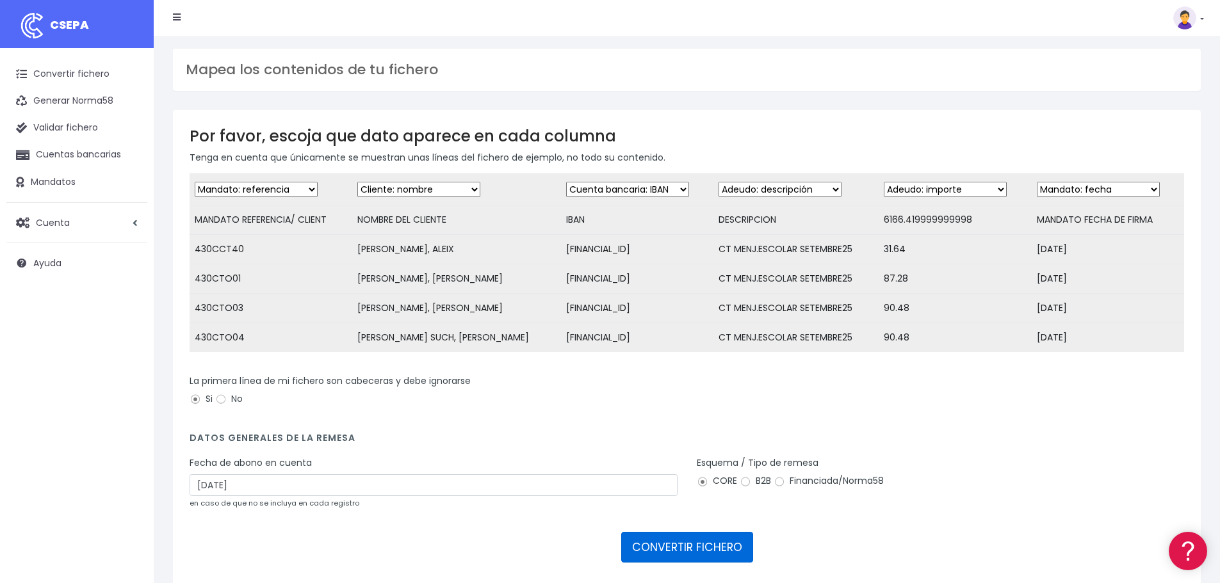
click at [669, 556] on button "CONVERTIR FICHERO" at bounding box center [687, 547] width 132 height 31
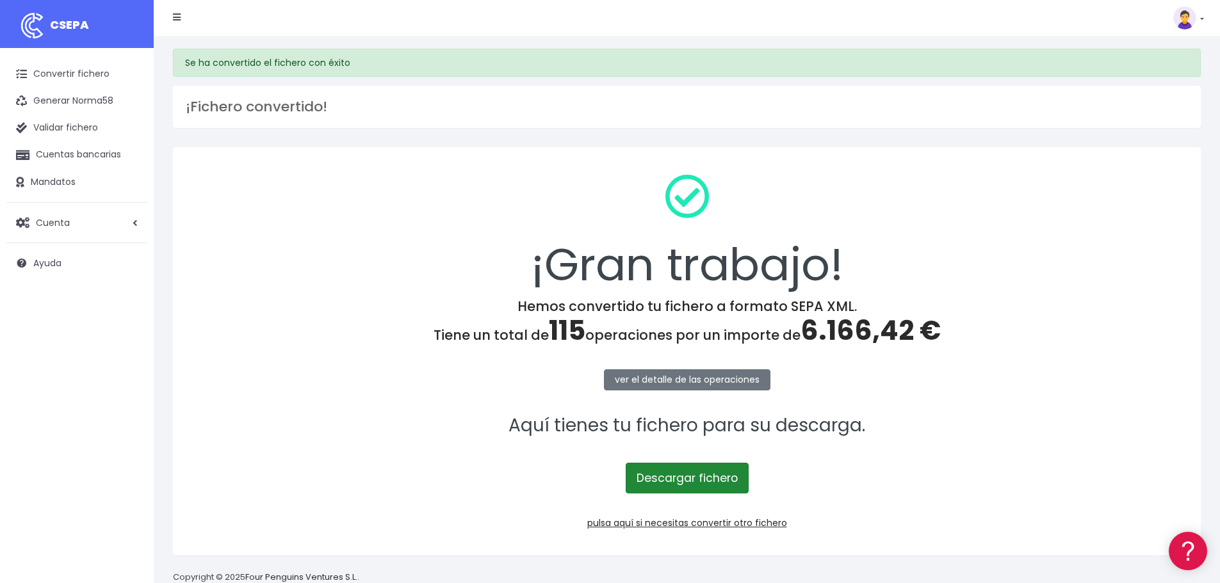
click at [682, 472] on link "Descargar fichero" at bounding box center [687, 478] width 123 height 31
click at [708, 524] on link "pulsa aquí si necesitas convertir otro fichero" at bounding box center [687, 523] width 200 height 13
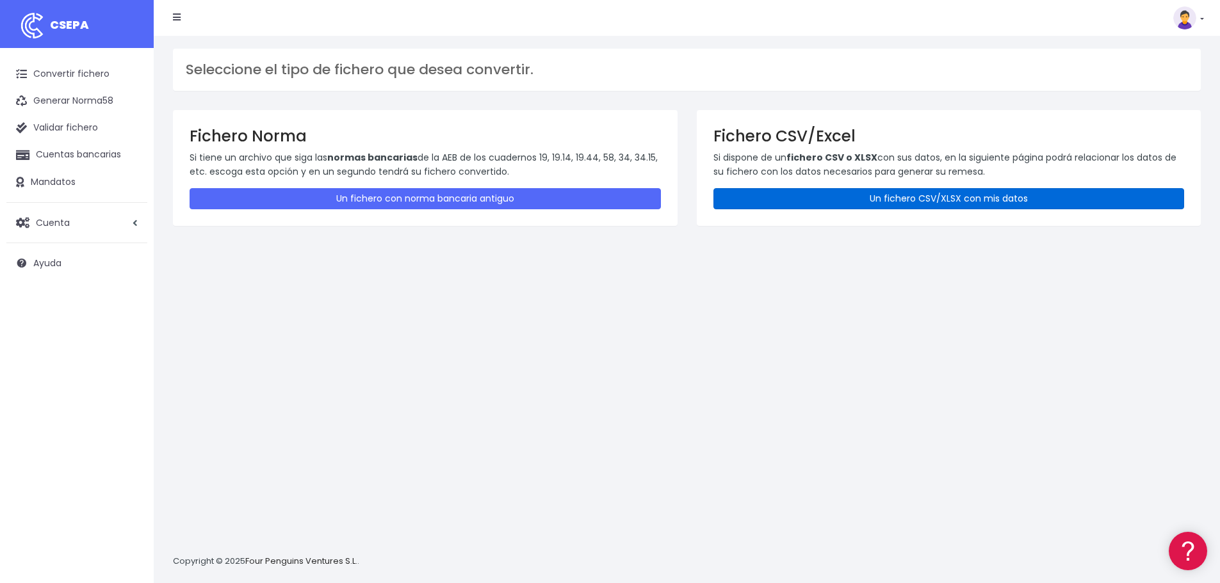
click at [893, 200] on link "Un fichero CSV/XLSX con mis datos" at bounding box center [948, 198] width 471 height 21
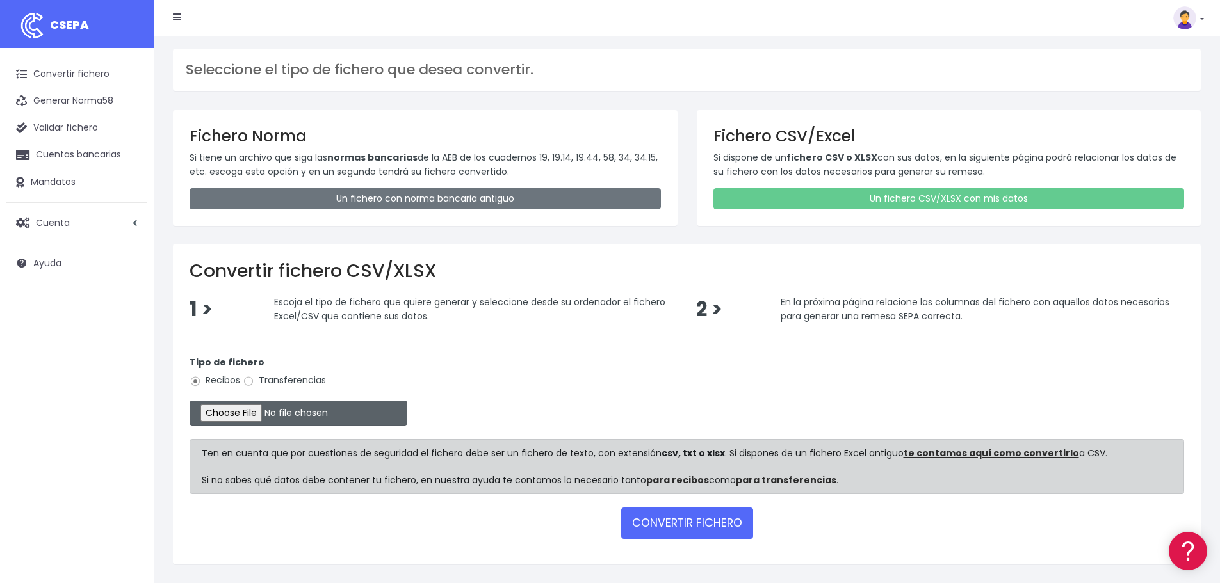
click at [256, 406] on input "file" at bounding box center [299, 413] width 218 height 25
type input "C:\fakepath\18. LA SEPA SET25.xlsx"
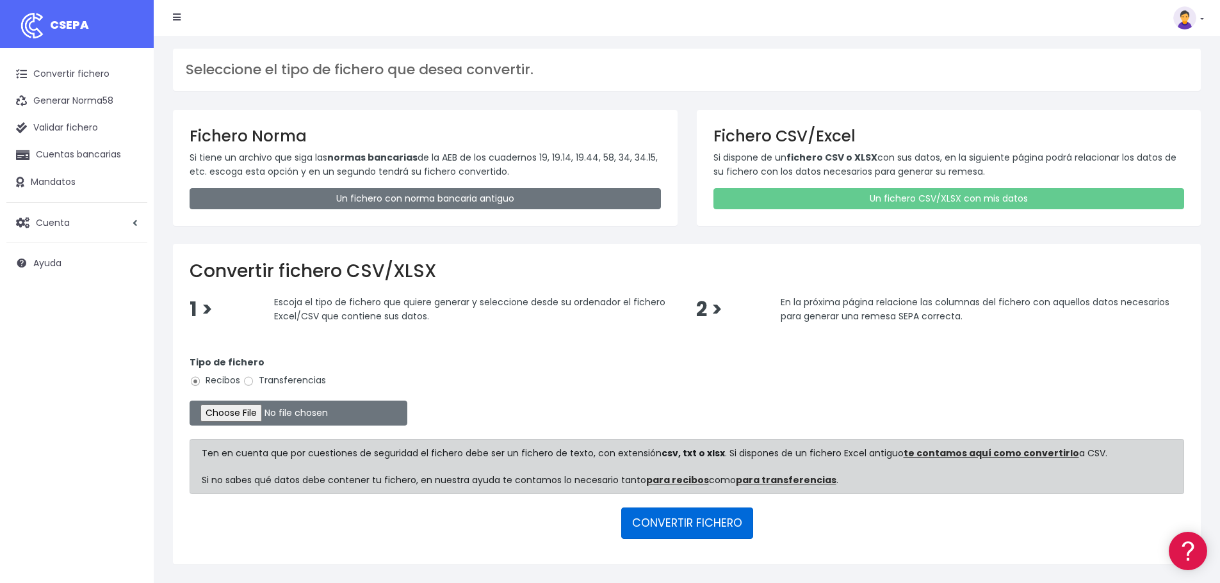
click at [695, 531] on button "CONVERTIR FICHERO" at bounding box center [687, 523] width 132 height 31
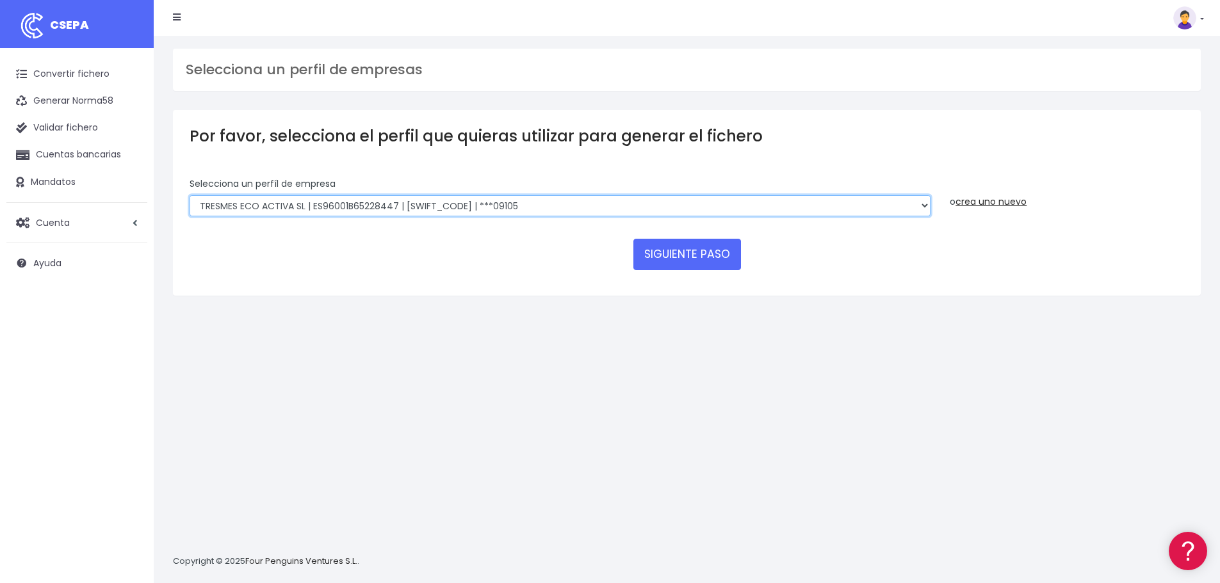
click at [534, 205] on select "TRESMES ECO ACTIVA SL | ES96001B65228447 | [SWIFT_CODE] | ***09105 TRESMES ECO …" at bounding box center [560, 206] width 741 height 22
click at [534, 205] on select "TRESMES ECO ACTIVA SL | ES96001B65228447 | BSABESBBXXX | ***09105 TRESMES ECO A…" at bounding box center [560, 206] width 741 height 22
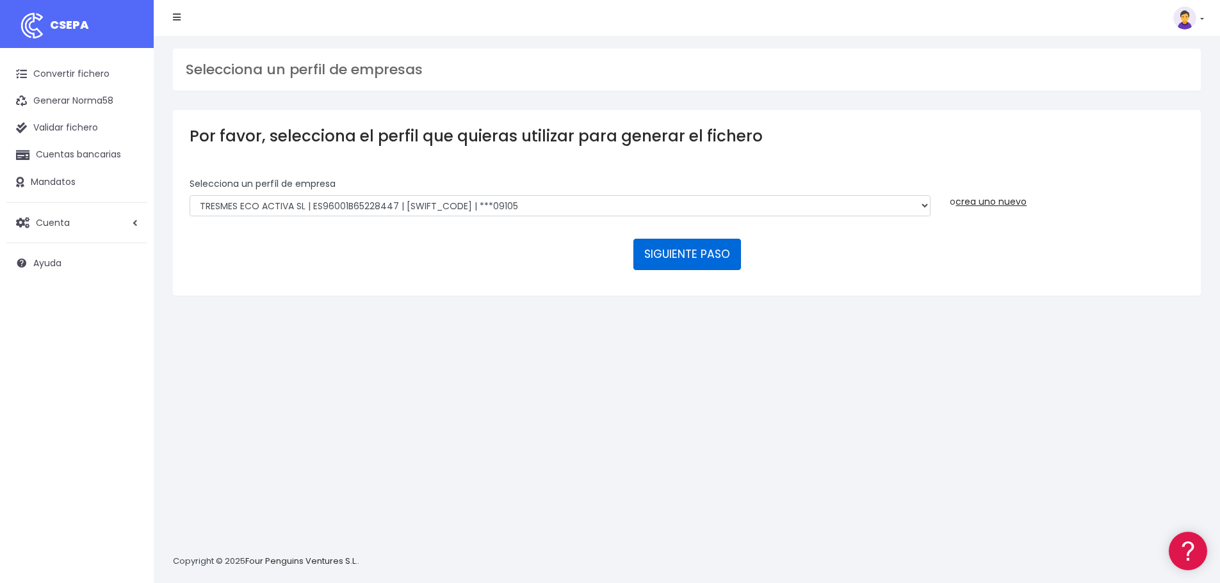
click at [688, 257] on button "SIGUIENTE PASO" at bounding box center [687, 254] width 108 height 31
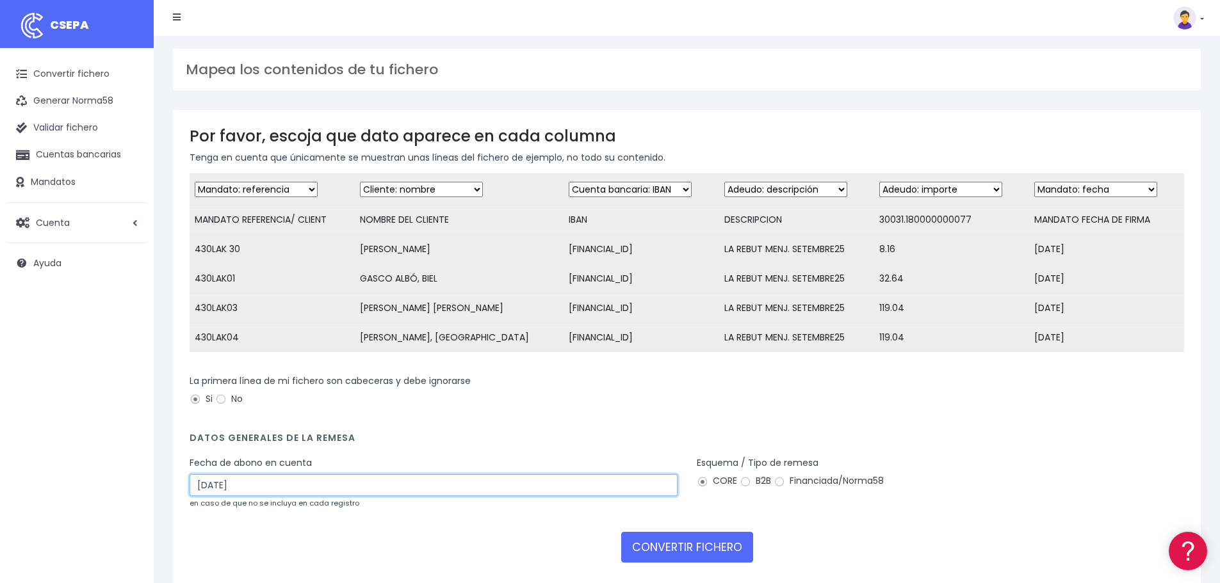
click at [266, 496] on input "[DATE]" at bounding box center [434, 485] width 488 height 22
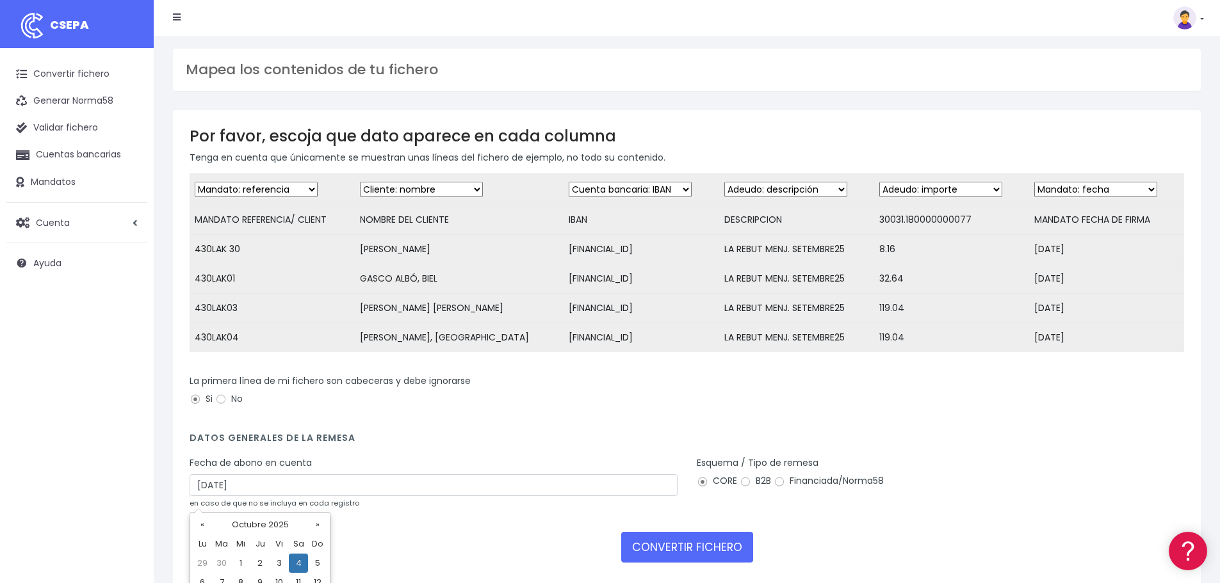
drag, startPoint x: 261, startPoint y: 565, endPoint x: 269, endPoint y: 564, distance: 8.3
click at [261, 564] on td "2" at bounding box center [259, 563] width 19 height 19
type input "02/10/2025"
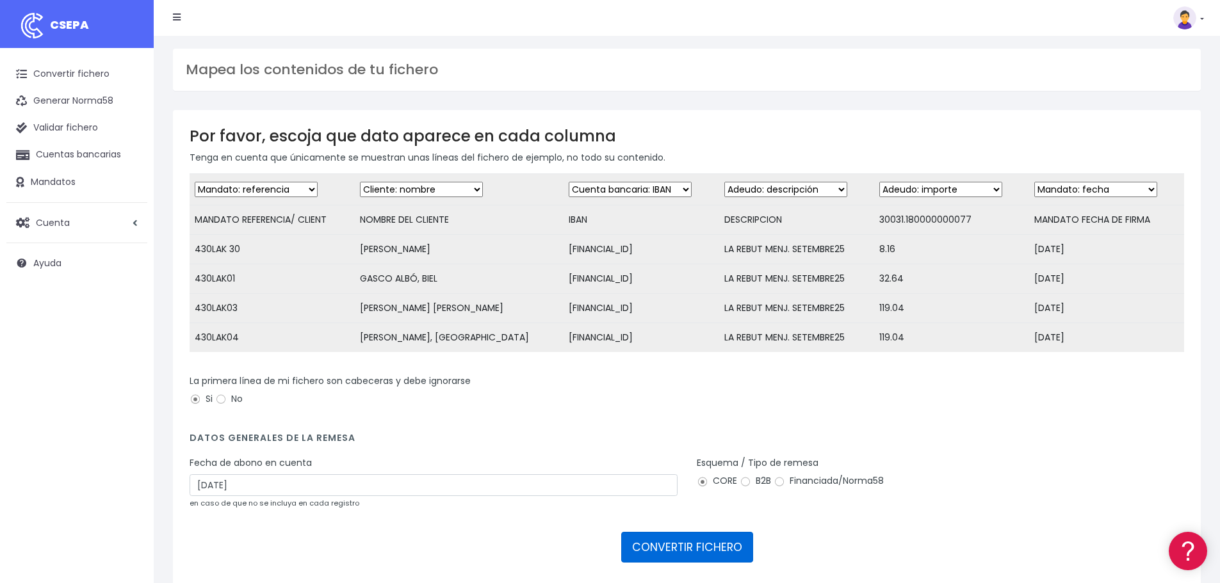
click at [726, 555] on button "CONVERTIR FICHERO" at bounding box center [687, 547] width 132 height 31
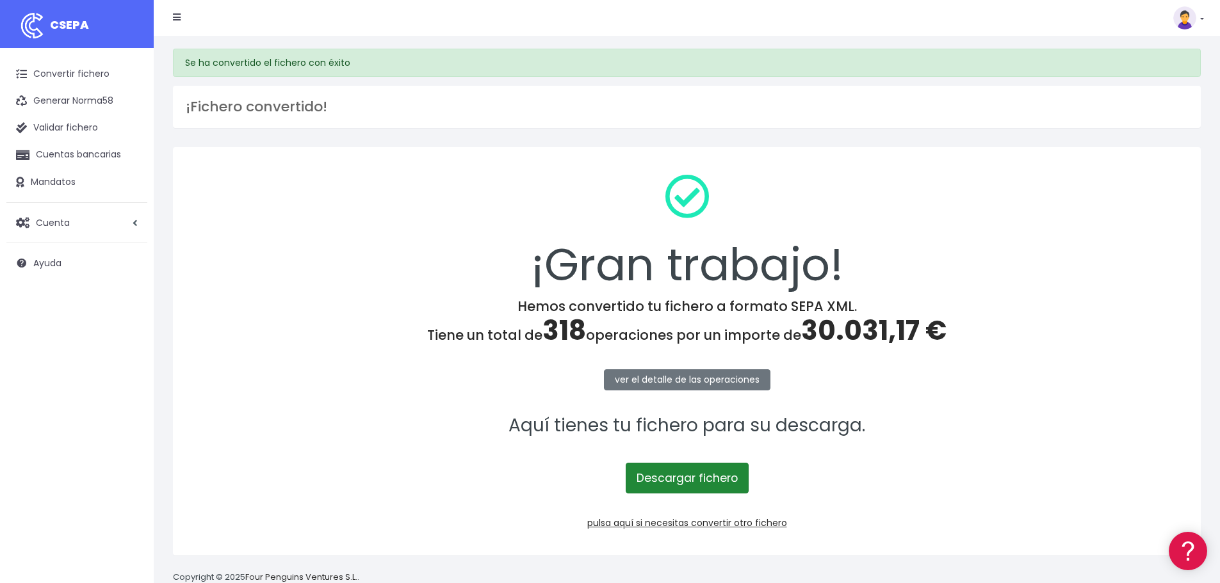
click at [684, 481] on link "Descargar fichero" at bounding box center [687, 478] width 123 height 31
click at [702, 526] on link "pulsa aquí si necesitas convertir otro fichero" at bounding box center [687, 523] width 200 height 13
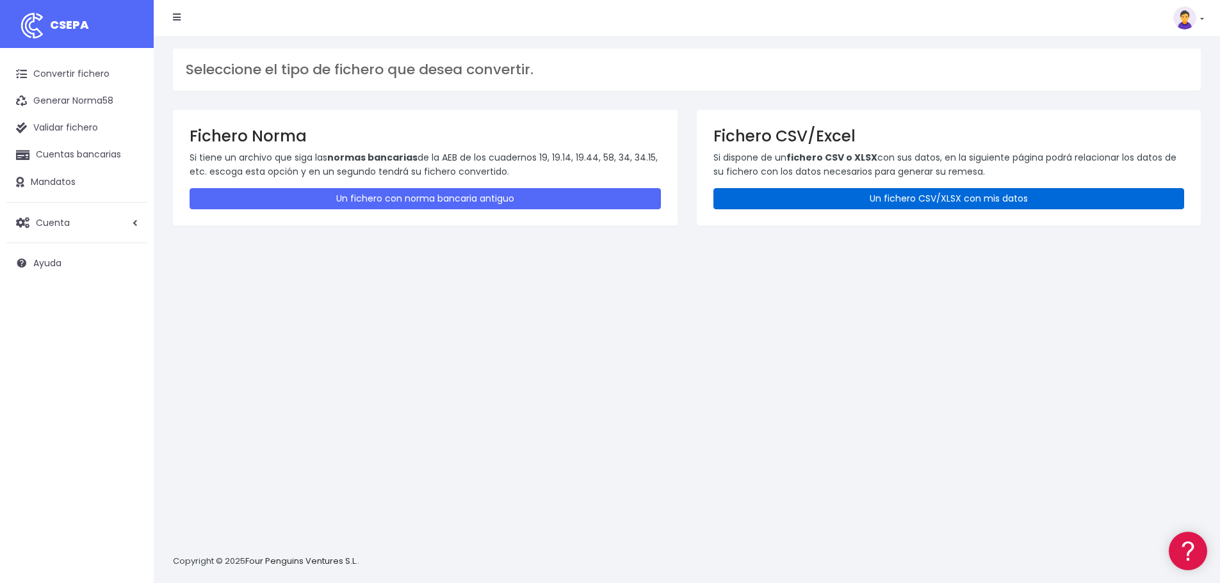
click at [911, 204] on link "Un fichero CSV/XLSX con mis datos" at bounding box center [948, 198] width 471 height 21
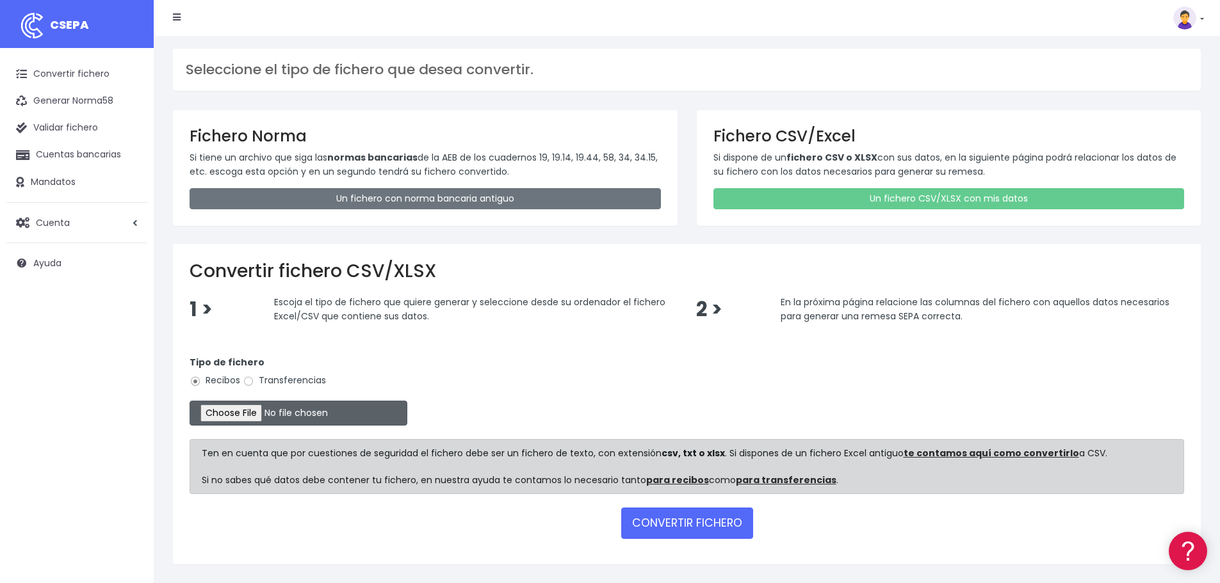
click at [263, 419] on input "file" at bounding box center [299, 413] width 218 height 25
type input "C:\fakepath\05.FG SEPA SET25.xlsx"
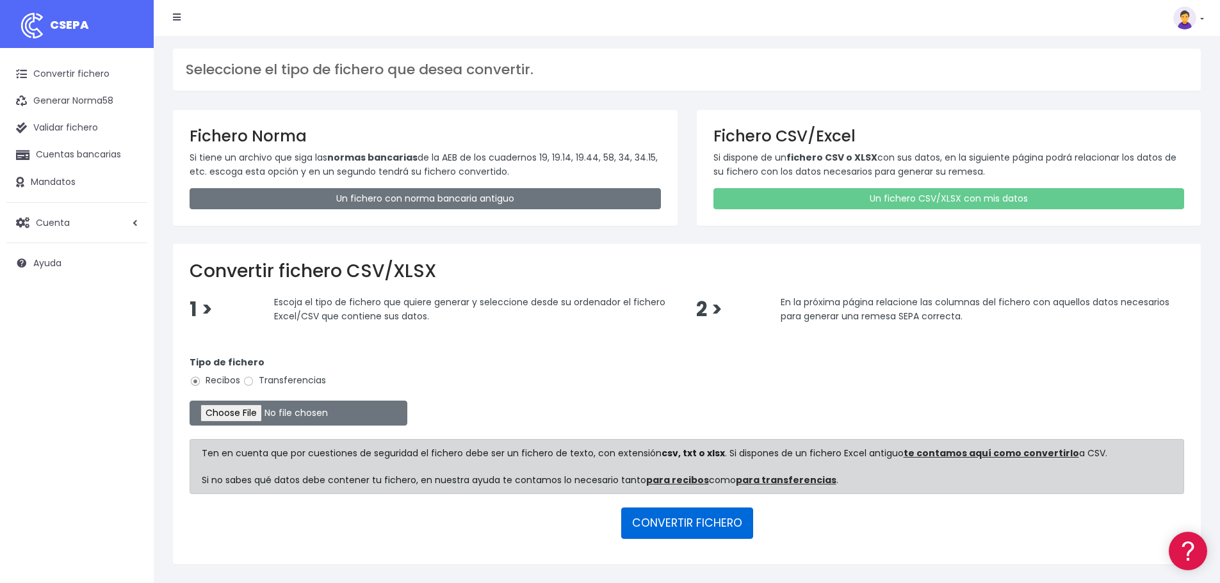
click at [699, 517] on button "CONVERTIR FICHERO" at bounding box center [687, 523] width 132 height 31
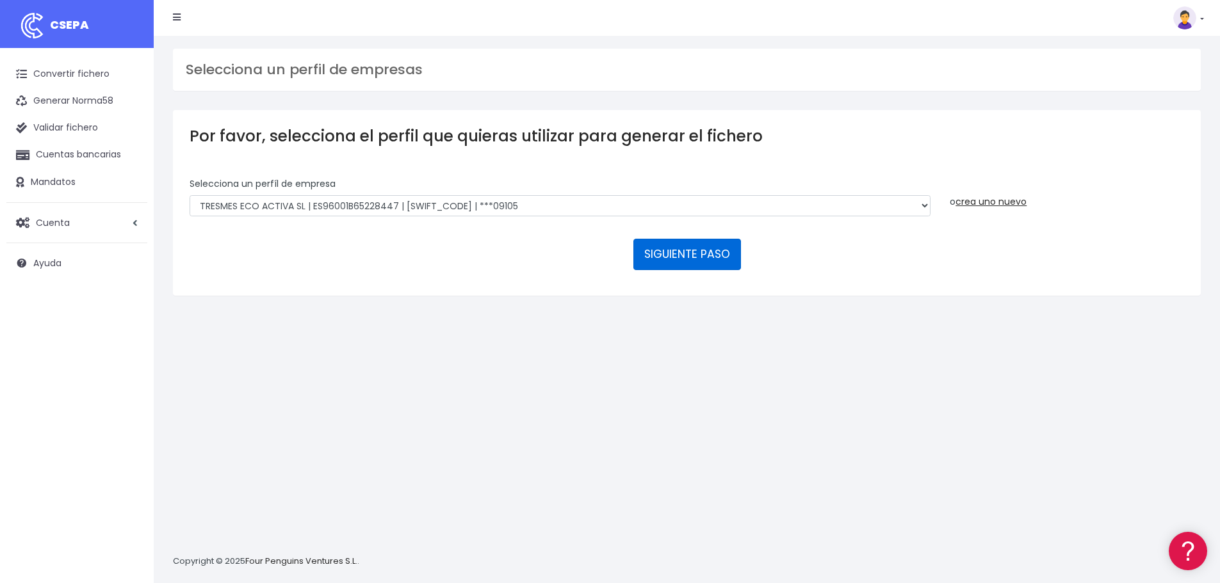
click at [681, 259] on button "SIGUIENTE PASO" at bounding box center [687, 254] width 108 height 31
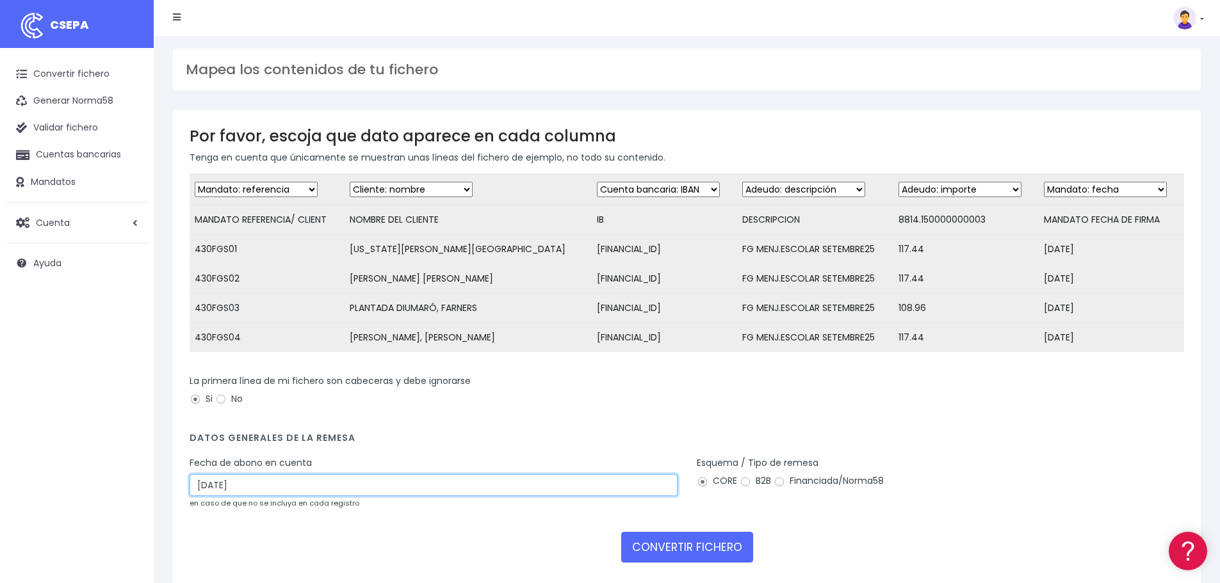
click at [261, 496] on input "[DATE]" at bounding box center [434, 485] width 488 height 22
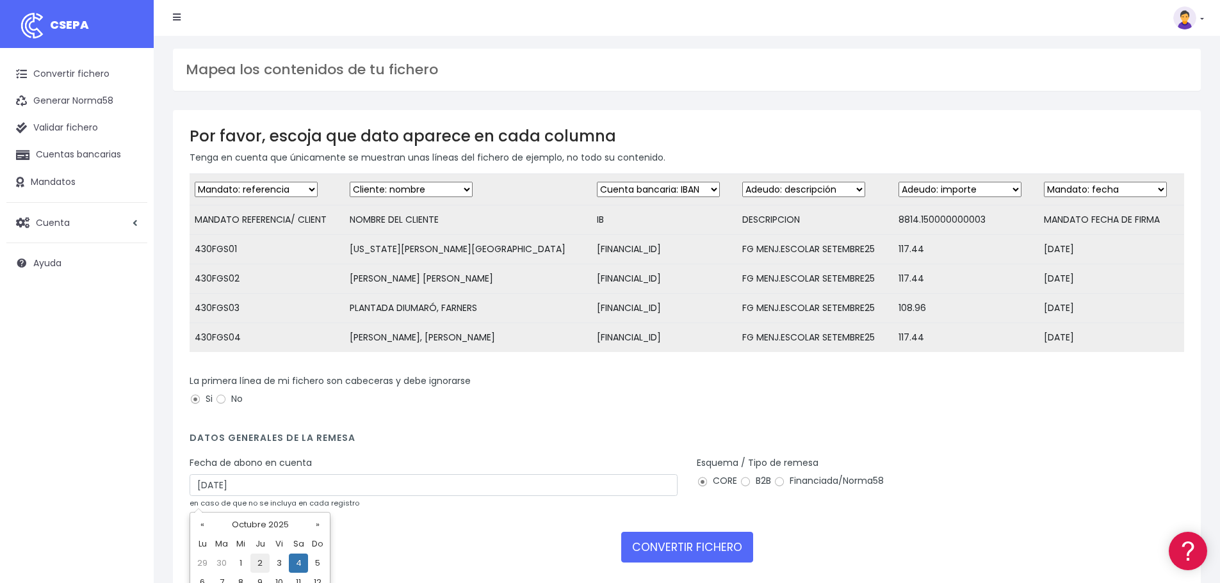
click at [266, 559] on td "2" at bounding box center [259, 563] width 19 height 19
type input "02/10/2025"
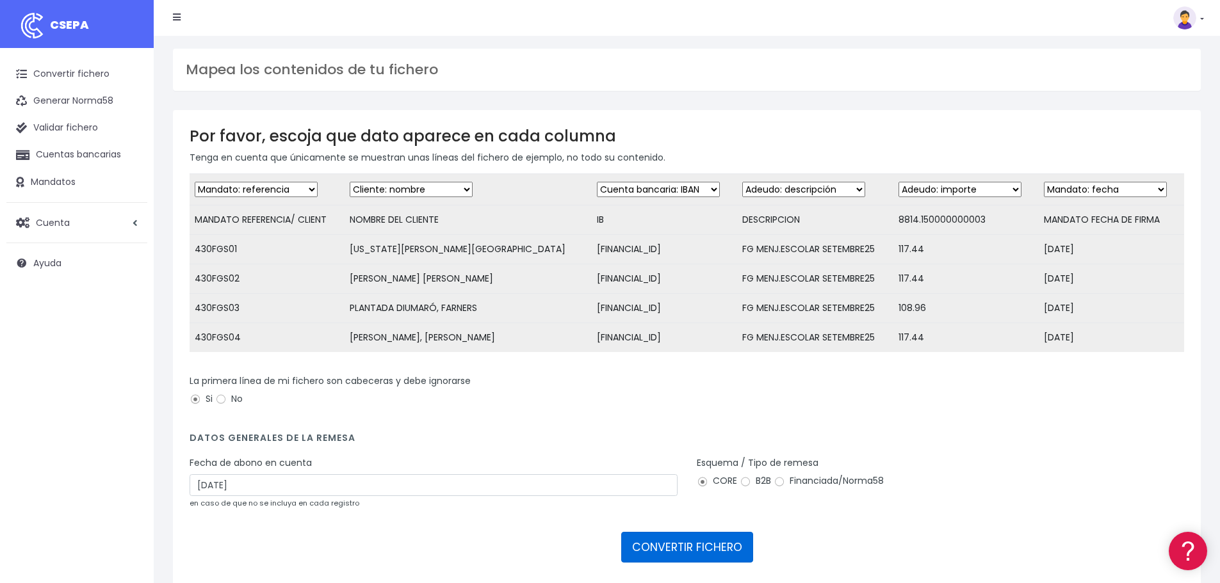
click at [705, 550] on button "CONVERTIR FICHERO" at bounding box center [687, 547] width 132 height 31
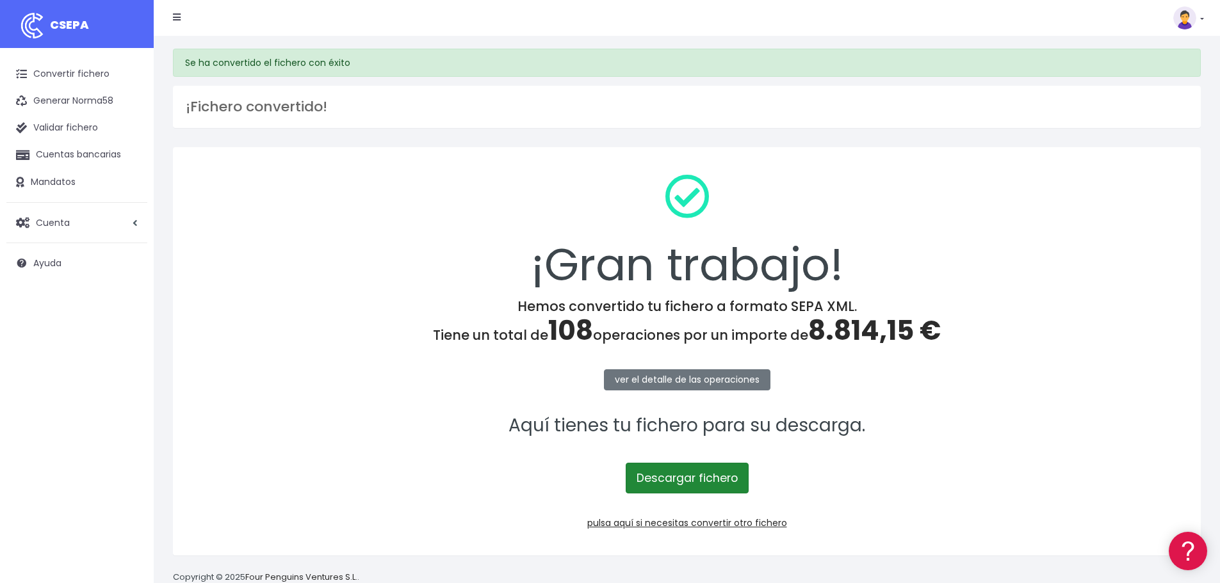
click at [684, 471] on link "Descargar fichero" at bounding box center [687, 478] width 123 height 31
click at [690, 523] on link "pulsa aquí si necesitas convertir otro fichero" at bounding box center [687, 523] width 200 height 13
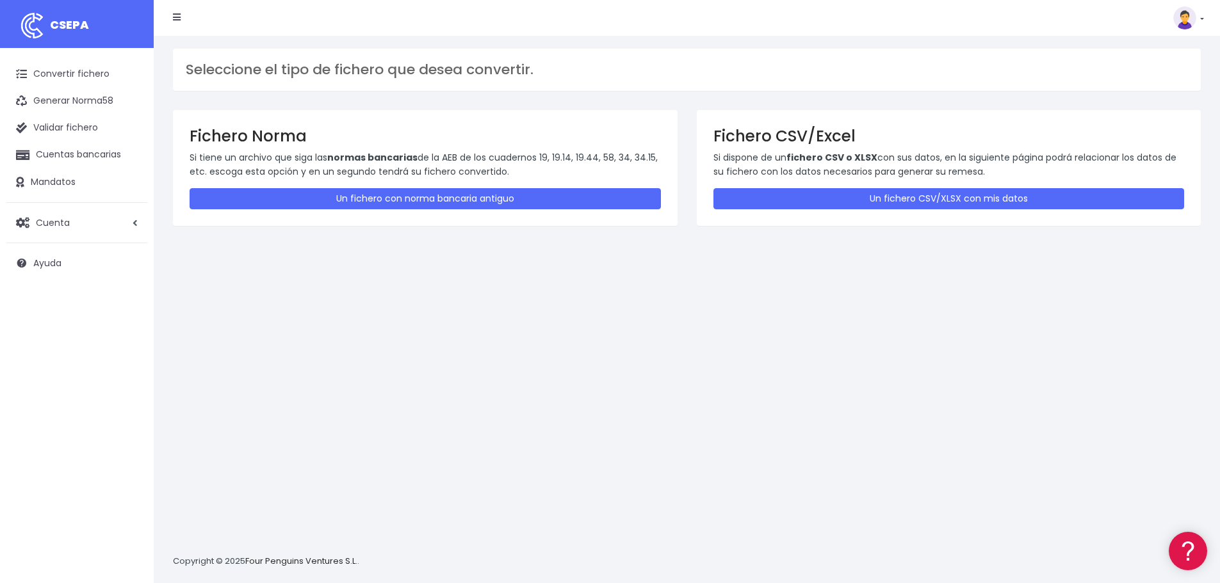
click at [960, 186] on div "Fichero CSV/Excel Si dispone de un fichero CSV o XLSX con sus datos, en la sigu…" at bounding box center [949, 167] width 505 height 115
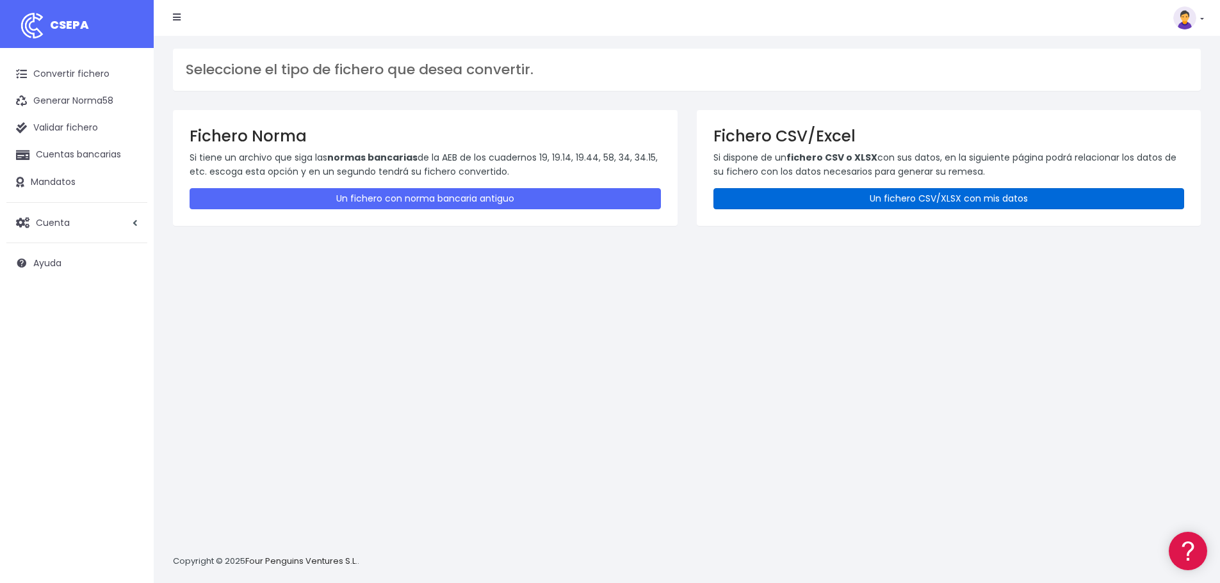
click at [955, 200] on link "Un fichero CSV/XLSX con mis datos" at bounding box center [948, 198] width 471 height 21
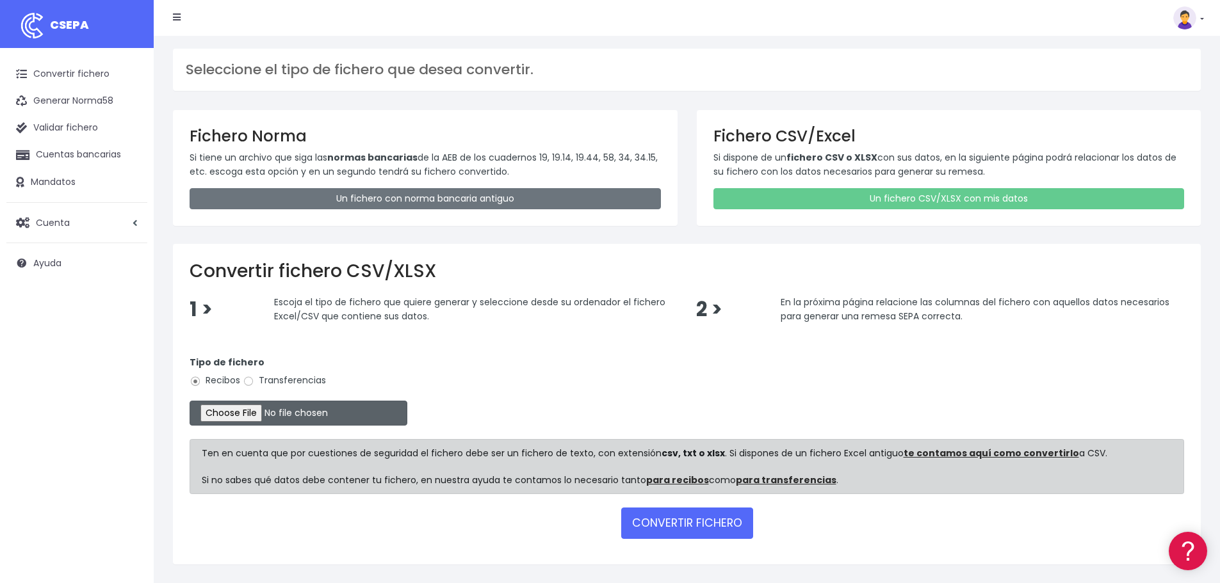
click at [251, 419] on input "file" at bounding box center [299, 413] width 218 height 25
click at [267, 414] on input "file" at bounding box center [299, 413] width 218 height 25
type input "C:\fakepath\22.EV SEPA SET25.xlsx"
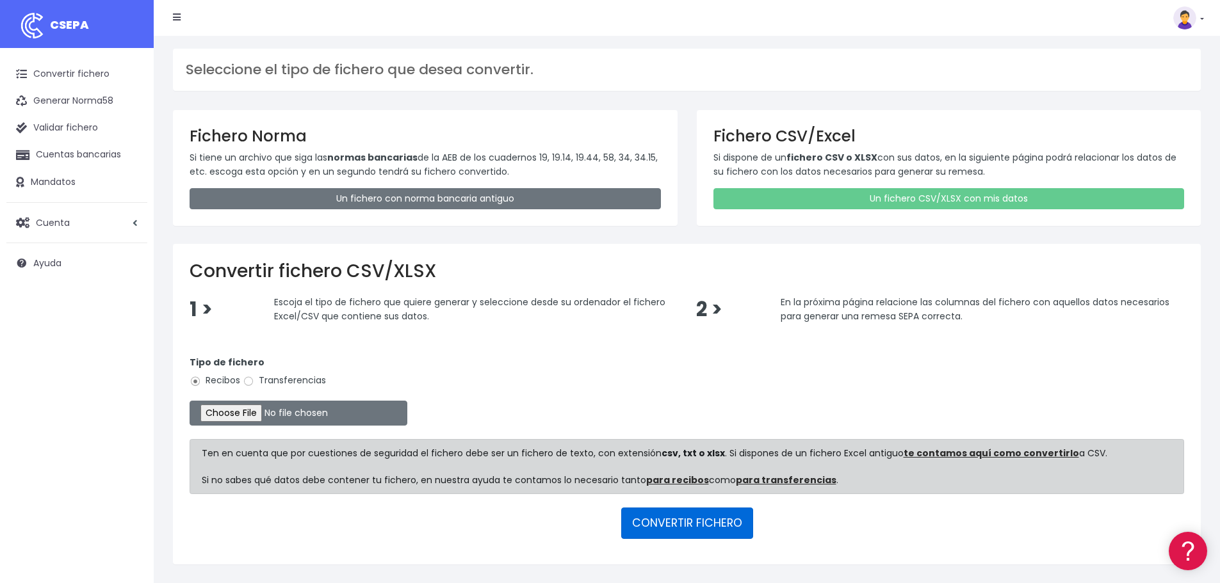
click at [684, 523] on button "CONVERTIR FICHERO" at bounding box center [687, 523] width 132 height 31
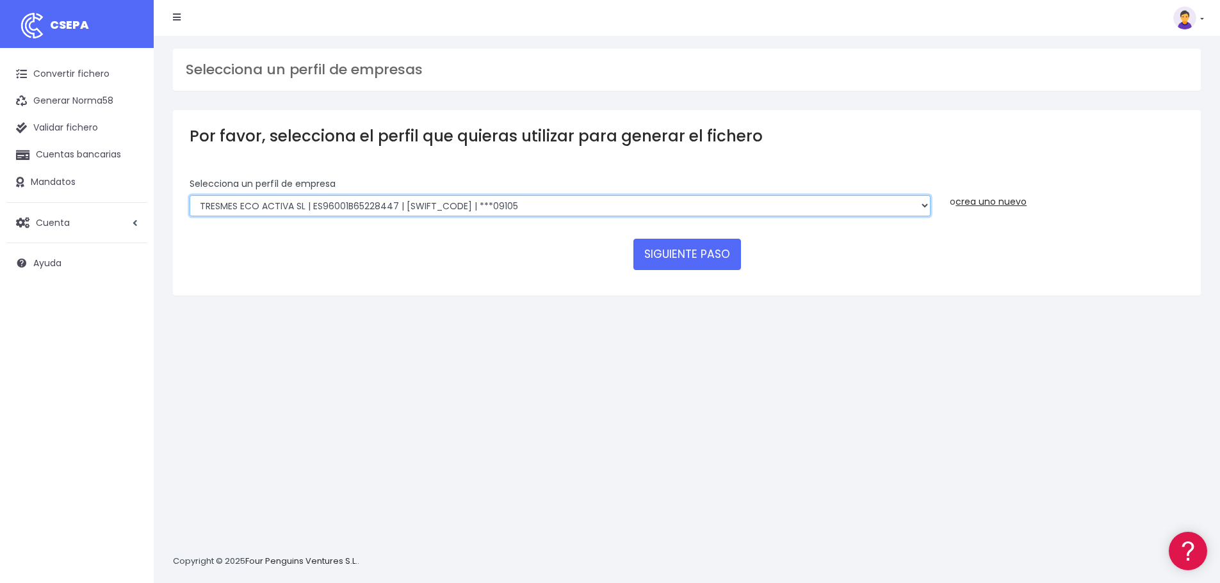
click at [549, 207] on select "TRESMES ECO ACTIVA SL | ES96001B65228447 | [SWIFT_CODE] | ***09105 TRESMES ECO …" at bounding box center [560, 206] width 741 height 22
select select "2665"
click at [190, 195] on select "TRESMES ECO ACTIVA SL | ES96001B65228447 | [SWIFT_CODE] | ***09105 TRESMES ECO …" at bounding box center [560, 206] width 741 height 22
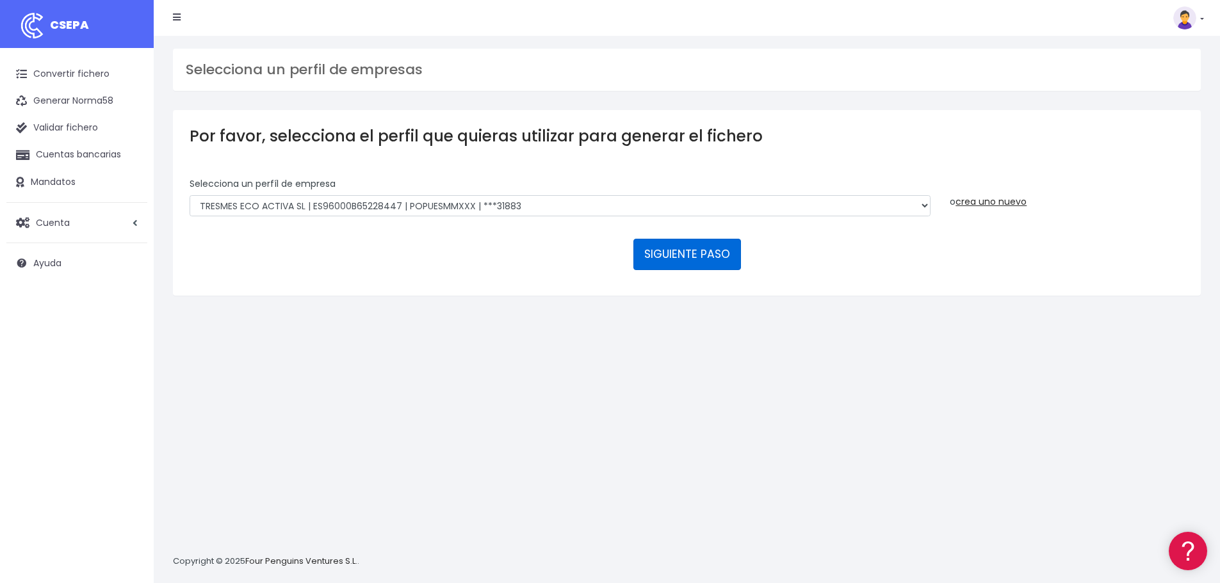
click at [698, 259] on button "SIGUIENTE PASO" at bounding box center [687, 254] width 108 height 31
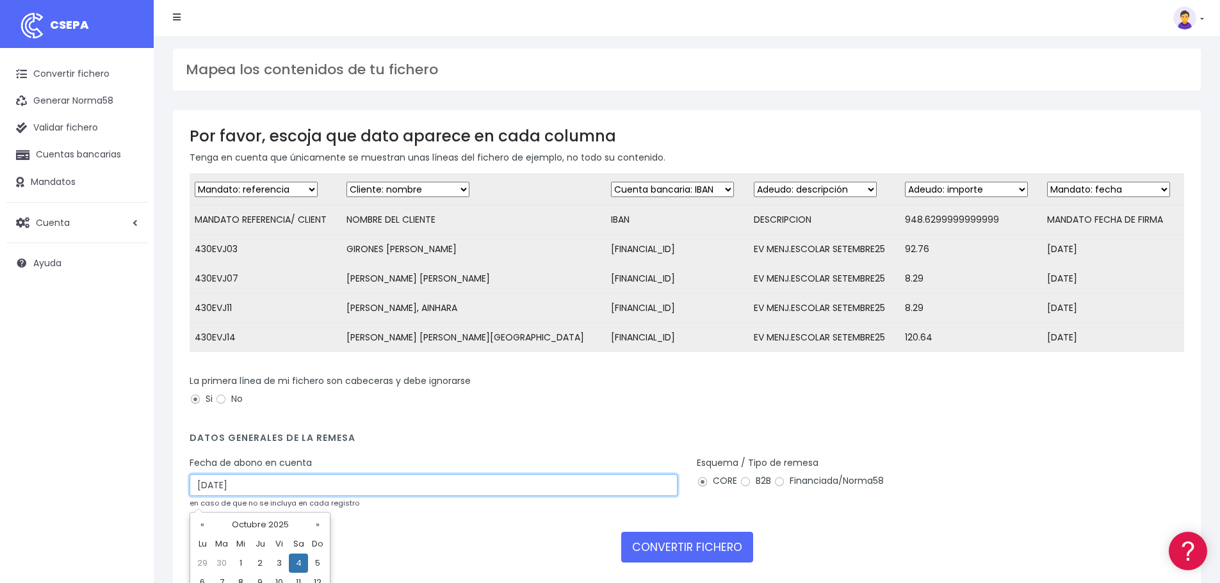
click at [269, 492] on input "04/10/2025" at bounding box center [434, 485] width 488 height 22
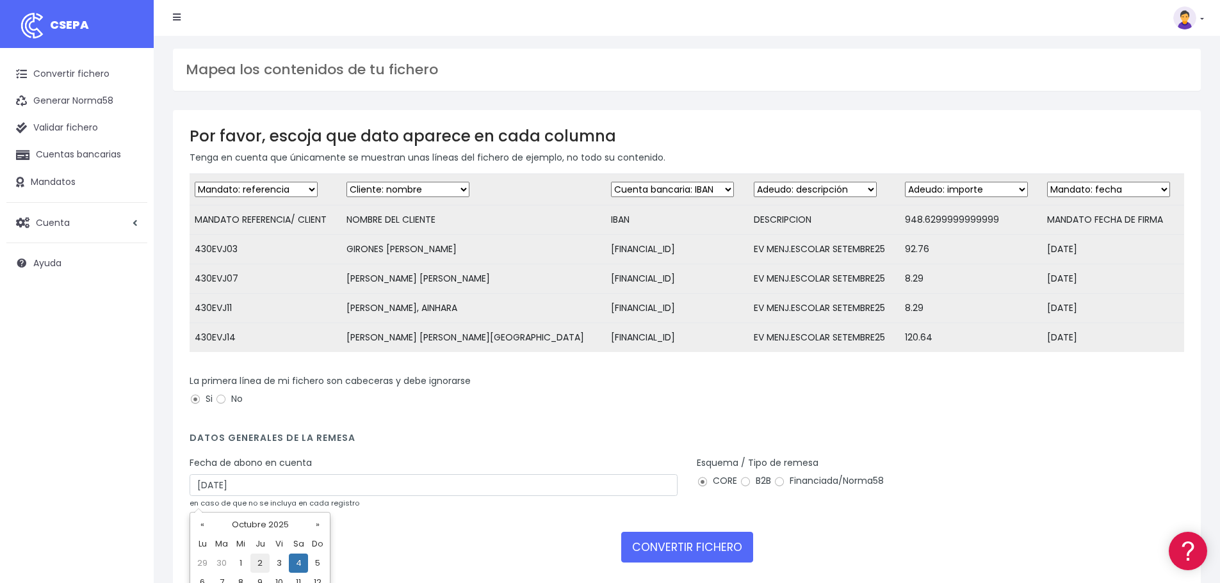
click at [262, 560] on td "2" at bounding box center [259, 563] width 19 height 19
type input "02/10/2025"
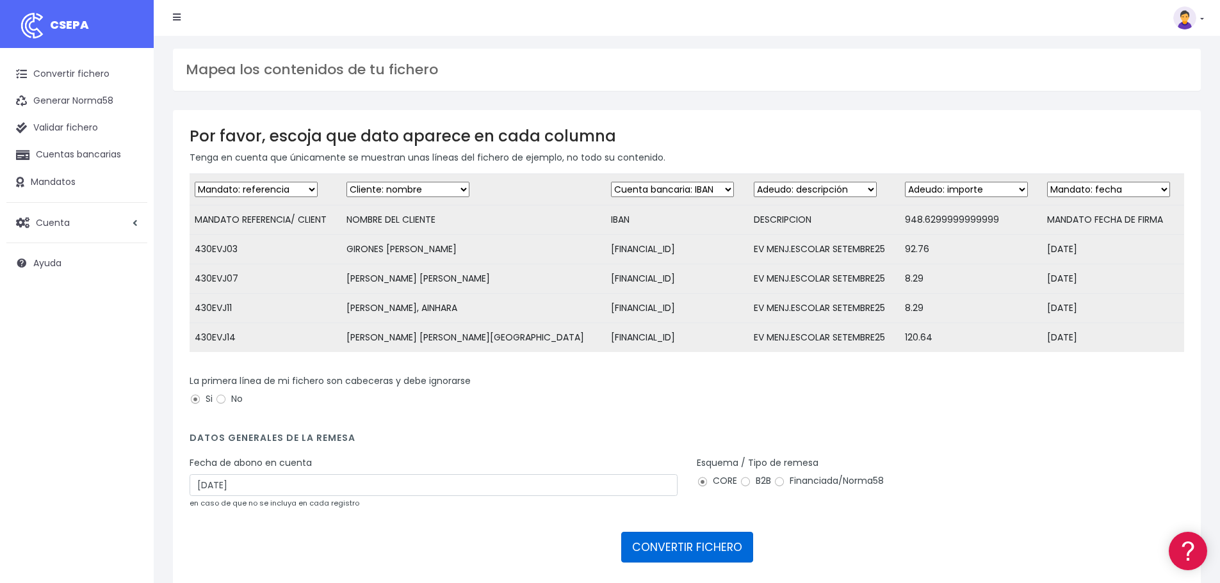
click at [679, 562] on button "CONVERTIR FICHERO" at bounding box center [687, 547] width 132 height 31
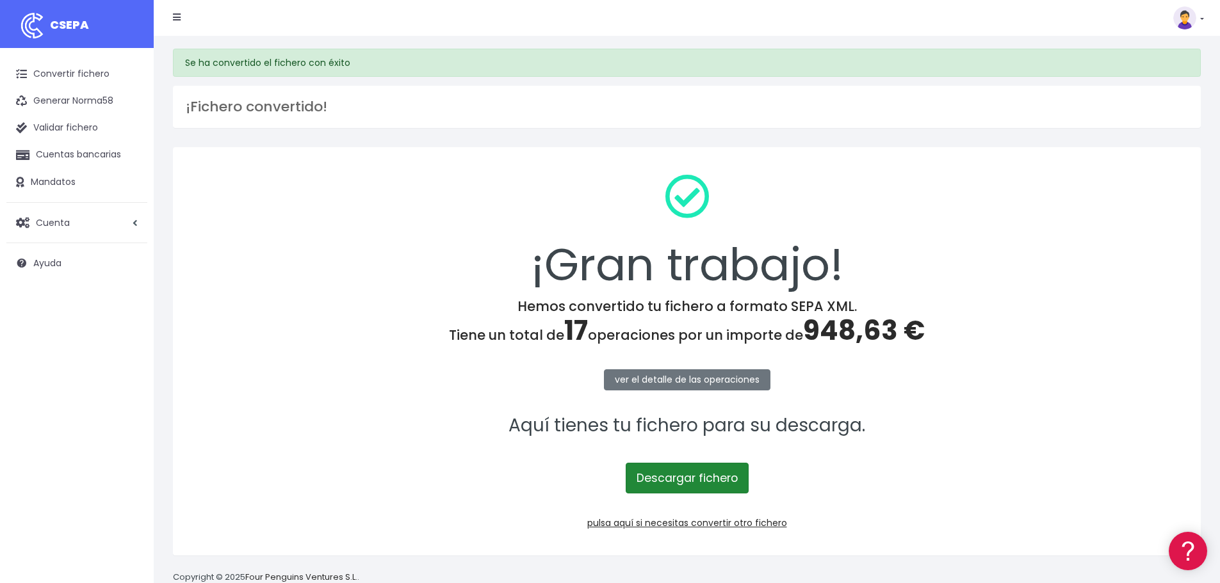
click at [702, 477] on link "Descargar fichero" at bounding box center [687, 478] width 123 height 31
click at [724, 524] on link "pulsa aquí si necesitas convertir otro fichero" at bounding box center [687, 523] width 200 height 13
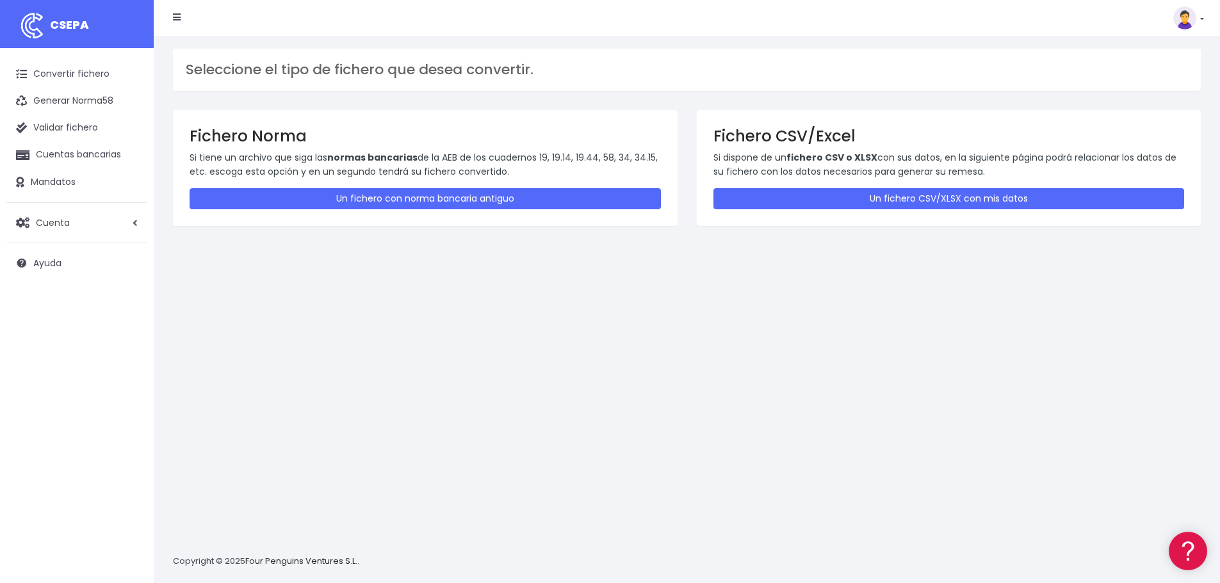
click at [937, 181] on div "Fichero CSV/Excel Si dispone de un fichero CSV o XLSX con sus datos, en la sigu…" at bounding box center [949, 167] width 505 height 115
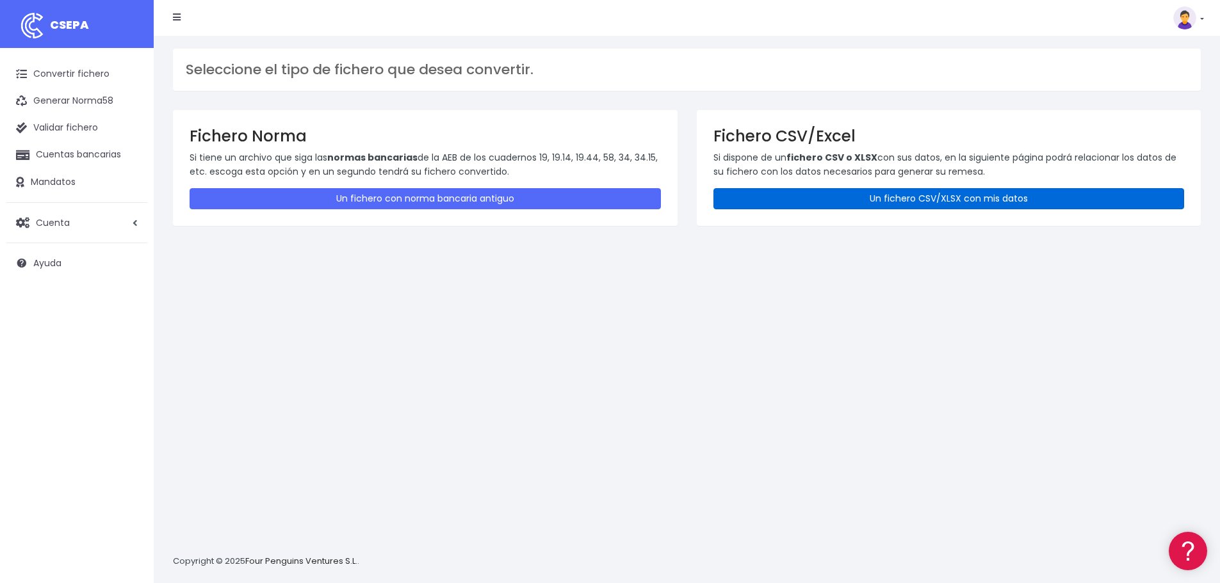
click at [936, 191] on link "Un fichero CSV/XLSX con mis datos" at bounding box center [948, 198] width 471 height 21
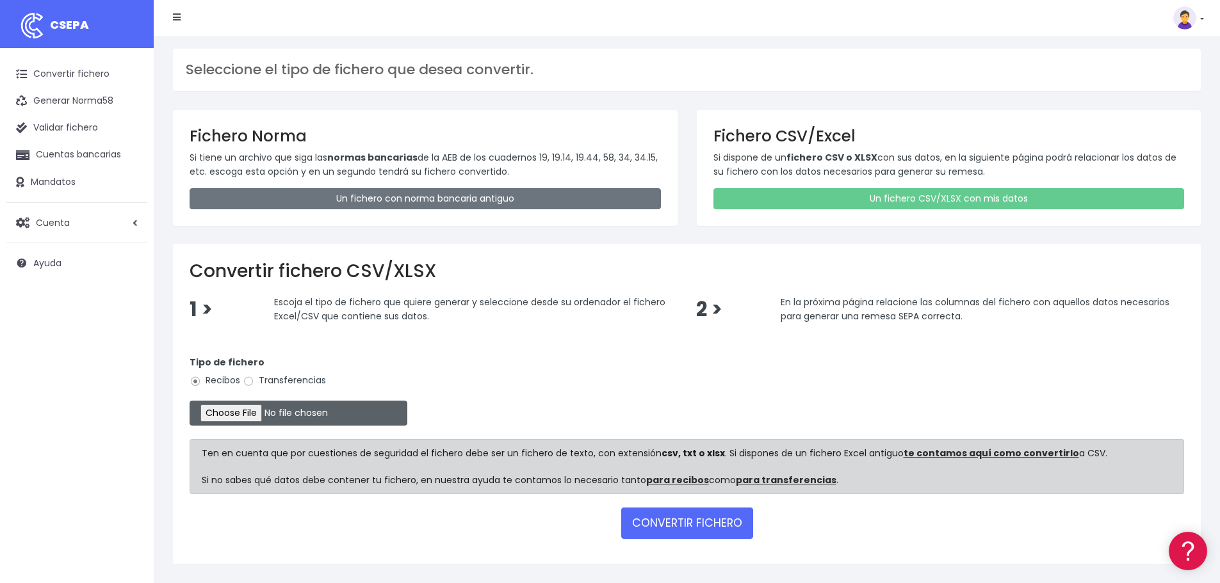
click at [259, 414] on input "file" at bounding box center [299, 413] width 218 height 25
type input "C:\fakepath\36.LS SEPA SET25.xlsx"
click at [271, 410] on input "file" at bounding box center [299, 413] width 218 height 25
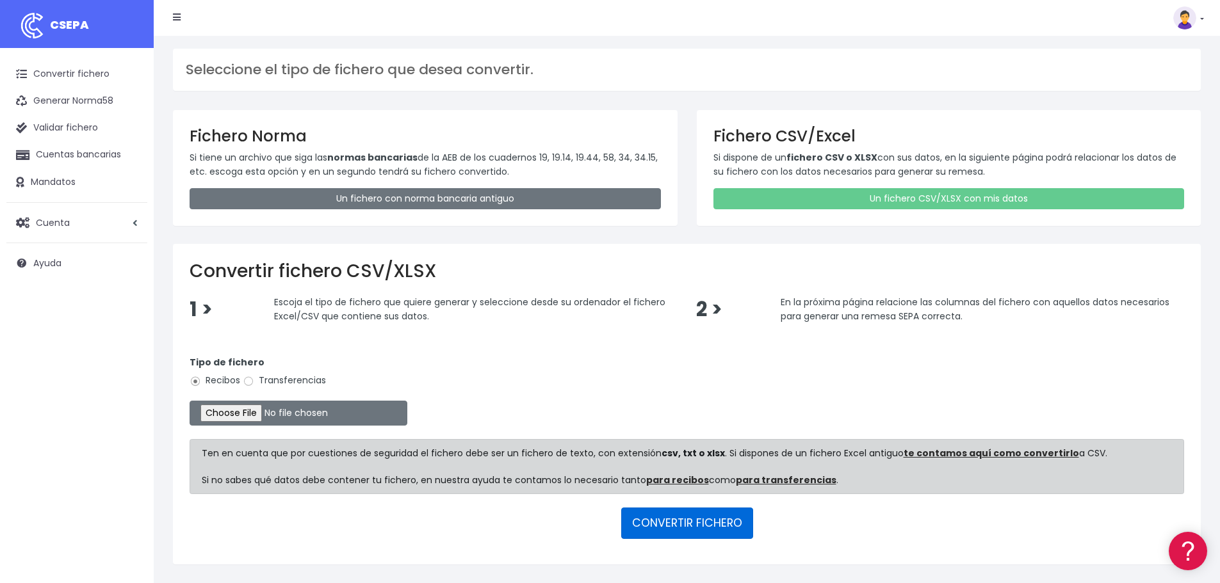
click at [698, 525] on button "CONVERTIR FICHERO" at bounding box center [687, 523] width 132 height 31
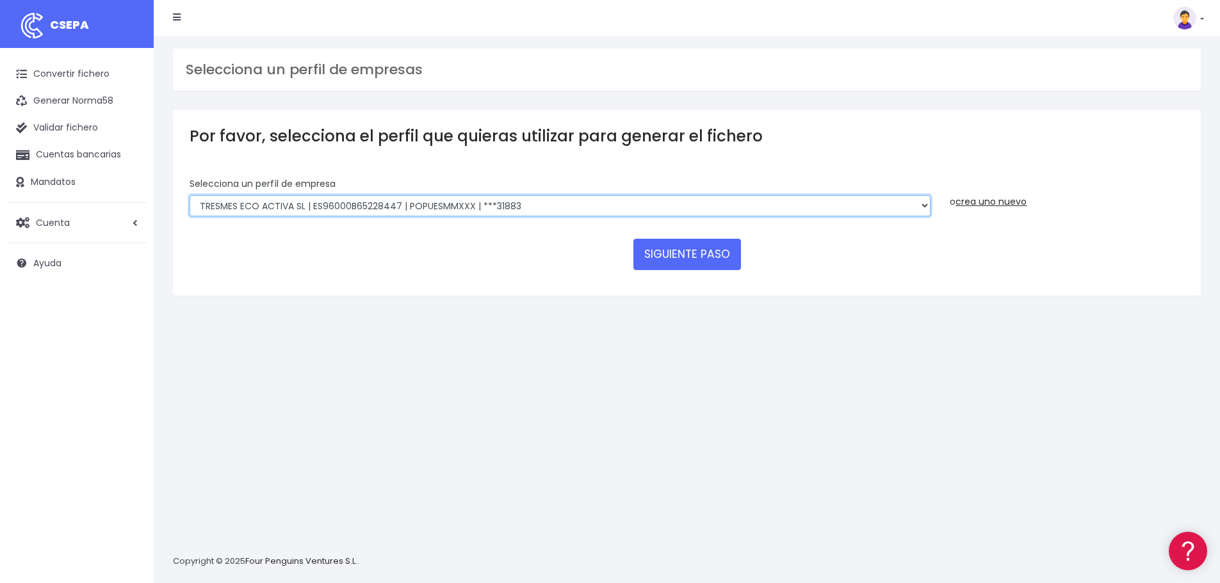
click at [608, 202] on select "TRESMES ECO ACTIVA SL | ES96001B65228447 | BSABESBBXXX | ***09105 TRESMES ECO A…" at bounding box center [560, 206] width 741 height 22
select select "2636"
click at [190, 195] on select "TRESMES ECO ACTIVA SL | ES96001B65228447 | BSABESBBXXX | ***09105 TRESMES ECO A…" at bounding box center [560, 206] width 741 height 22
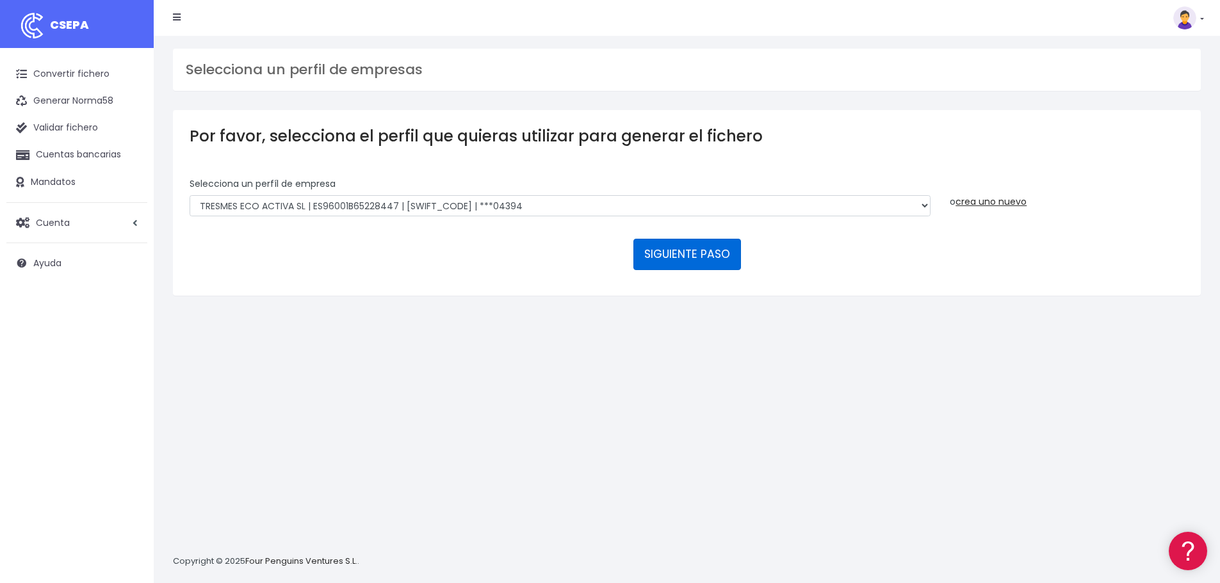
click at [679, 259] on button "SIGUIENTE PASO" at bounding box center [687, 254] width 108 height 31
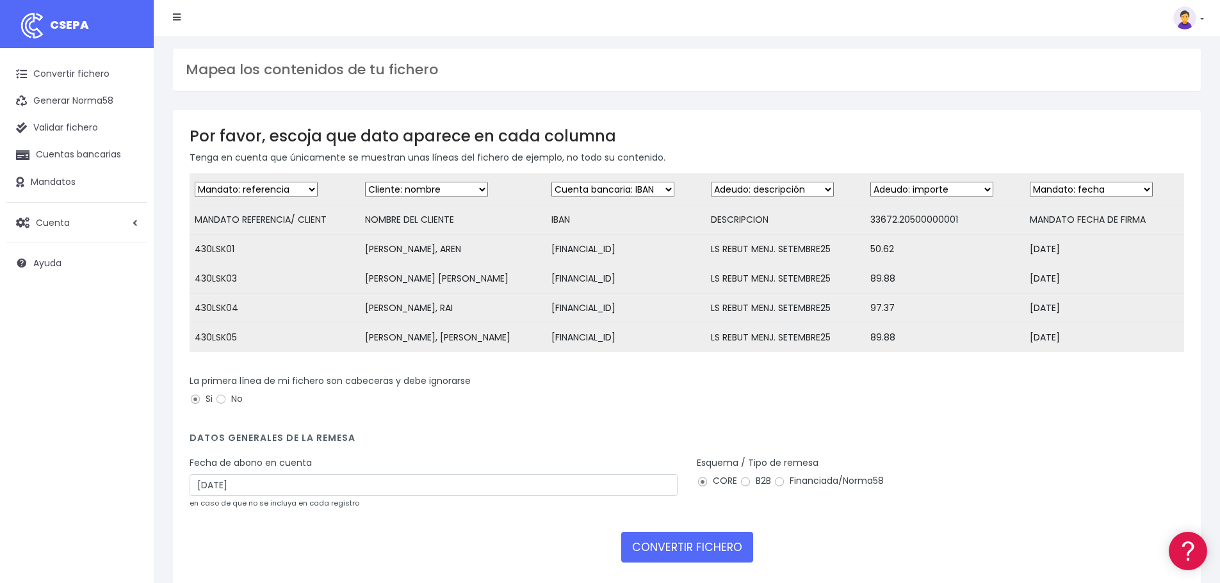
click at [230, 508] on small "en caso de que no se incluya en cada registro" at bounding box center [275, 503] width 170 height 10
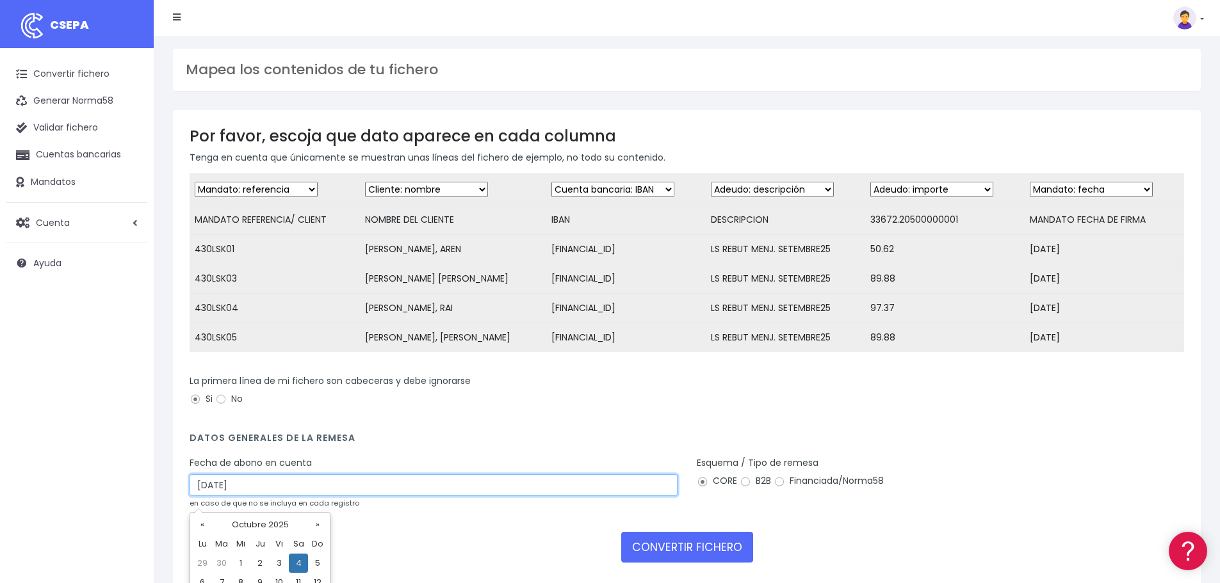
click at [252, 496] on input "[DATE]" at bounding box center [434, 485] width 488 height 22
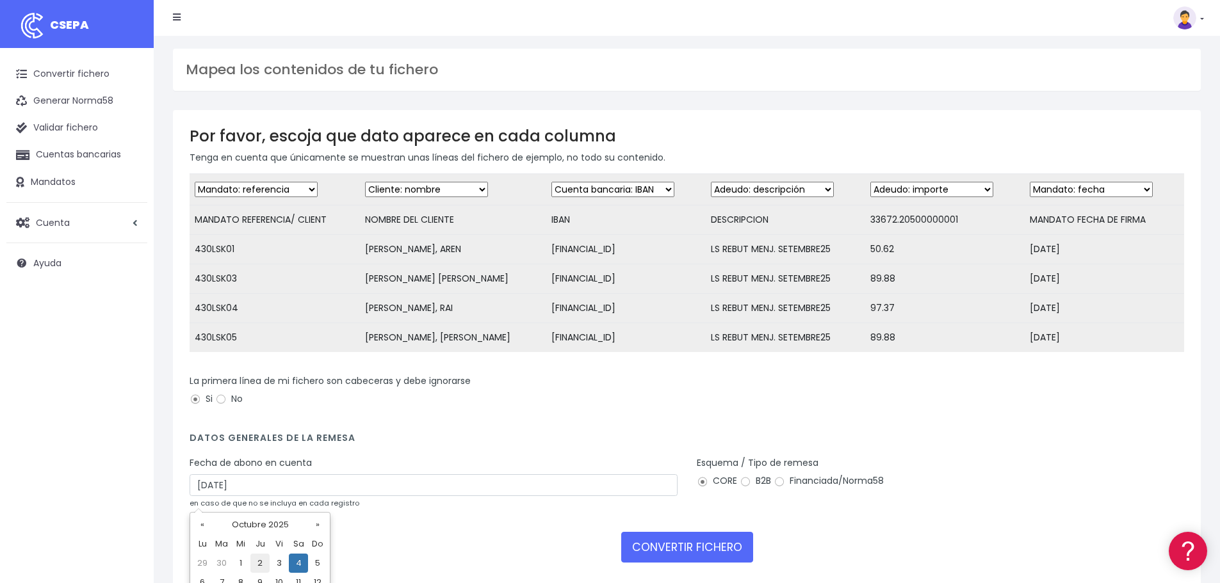
click at [257, 558] on td "2" at bounding box center [259, 563] width 19 height 19
type input "[DATE]"
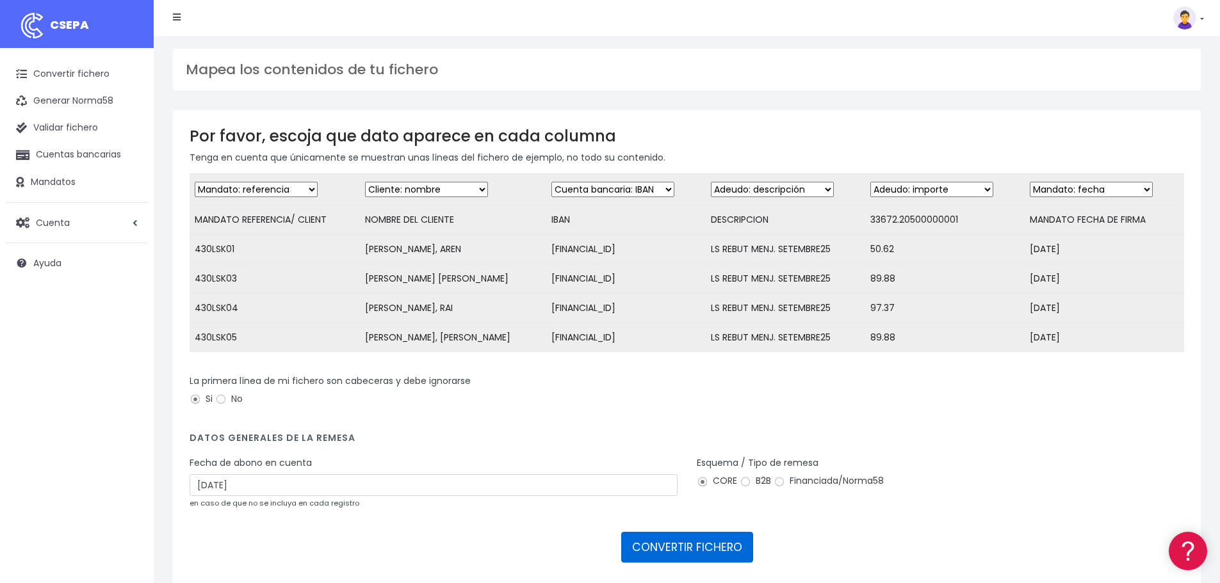
click at [727, 542] on button "CONVERTIR FICHERO" at bounding box center [687, 547] width 132 height 31
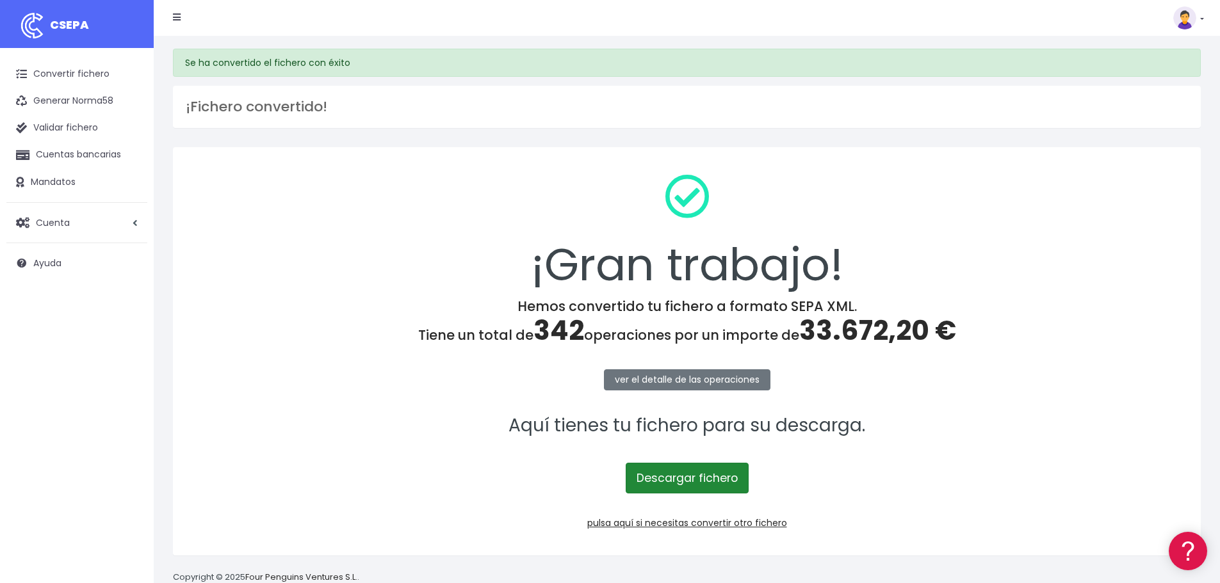
click at [701, 478] on link "Descargar fichero" at bounding box center [687, 478] width 123 height 31
click at [712, 522] on link "pulsa aquí si necesitas convertir otro fichero" at bounding box center [687, 523] width 200 height 13
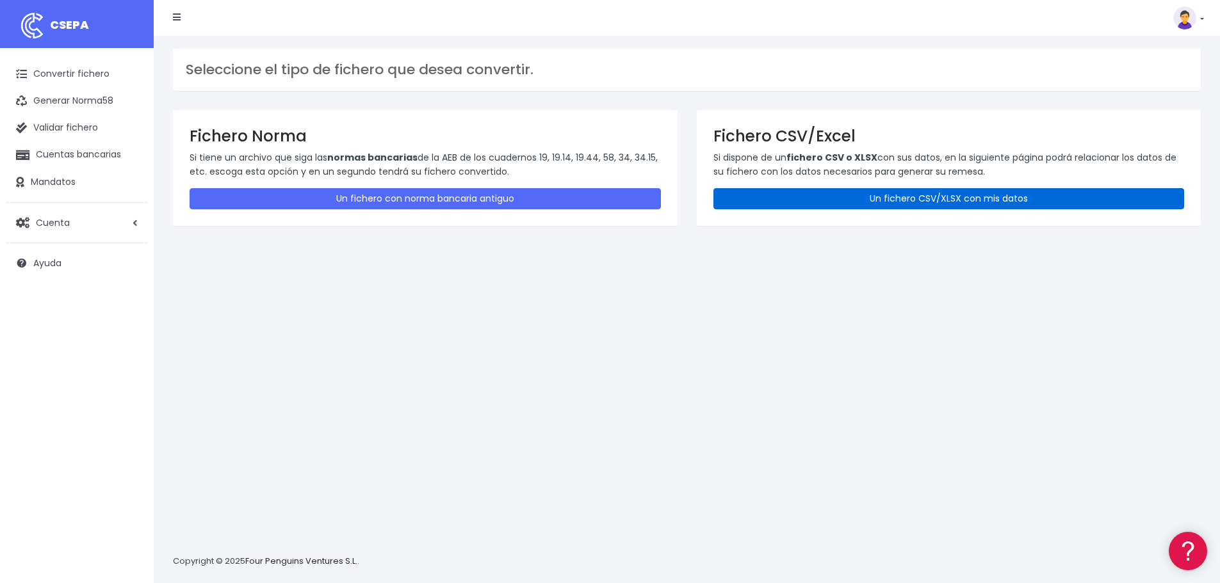
click at [890, 202] on link "Un fichero CSV/XLSX con mis datos" at bounding box center [948, 198] width 471 height 21
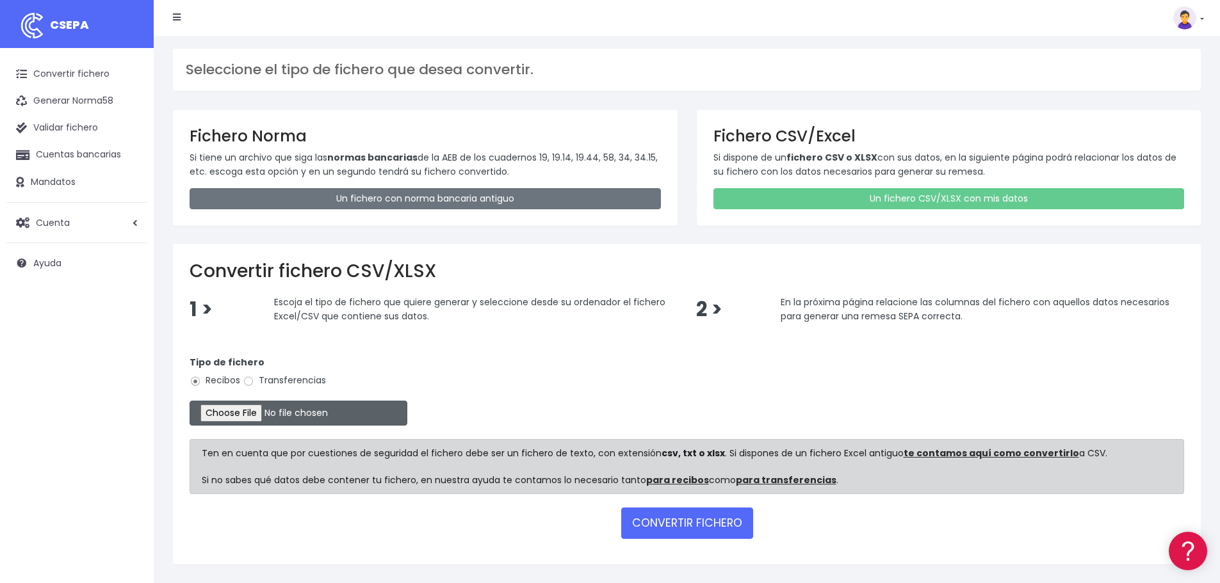
click at [275, 411] on input "file" at bounding box center [299, 413] width 218 height 25
type input "C:\fakepath\[DOMAIN_NAME] SEPA SET25.xlsx"
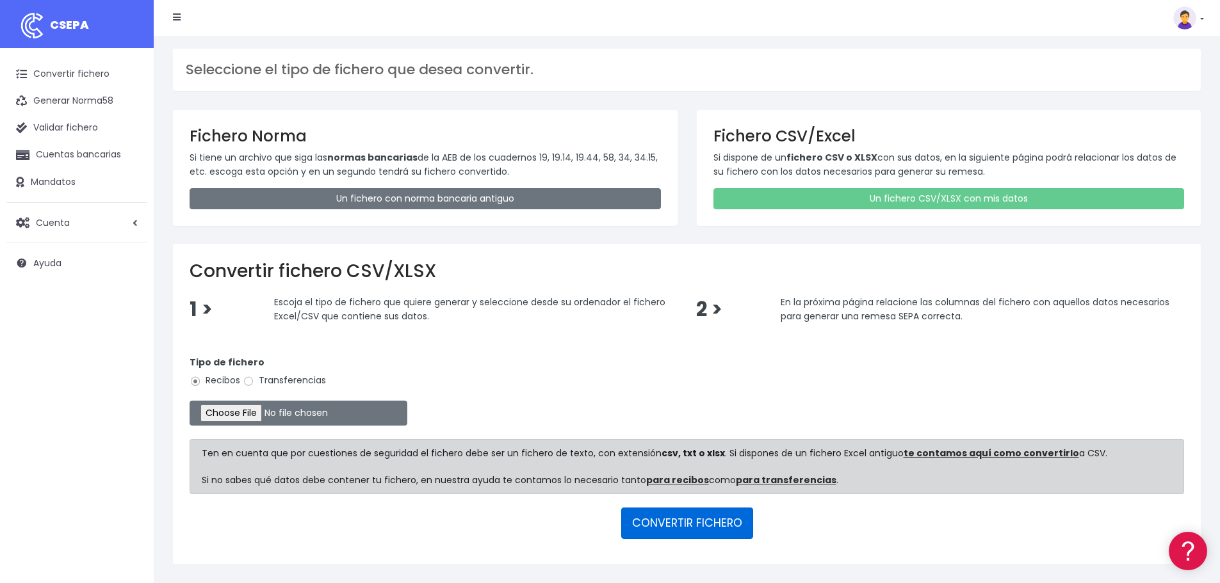
click at [672, 520] on button "CONVERTIR FICHERO" at bounding box center [687, 523] width 132 height 31
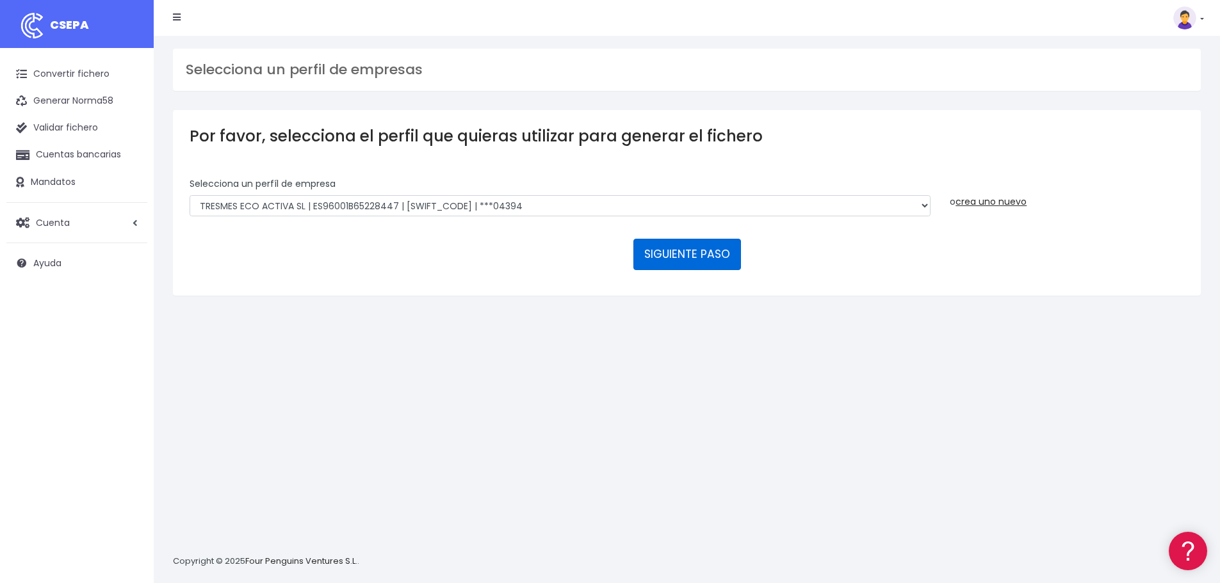
click at [672, 249] on button "SIGUIENTE PASO" at bounding box center [687, 254] width 108 height 31
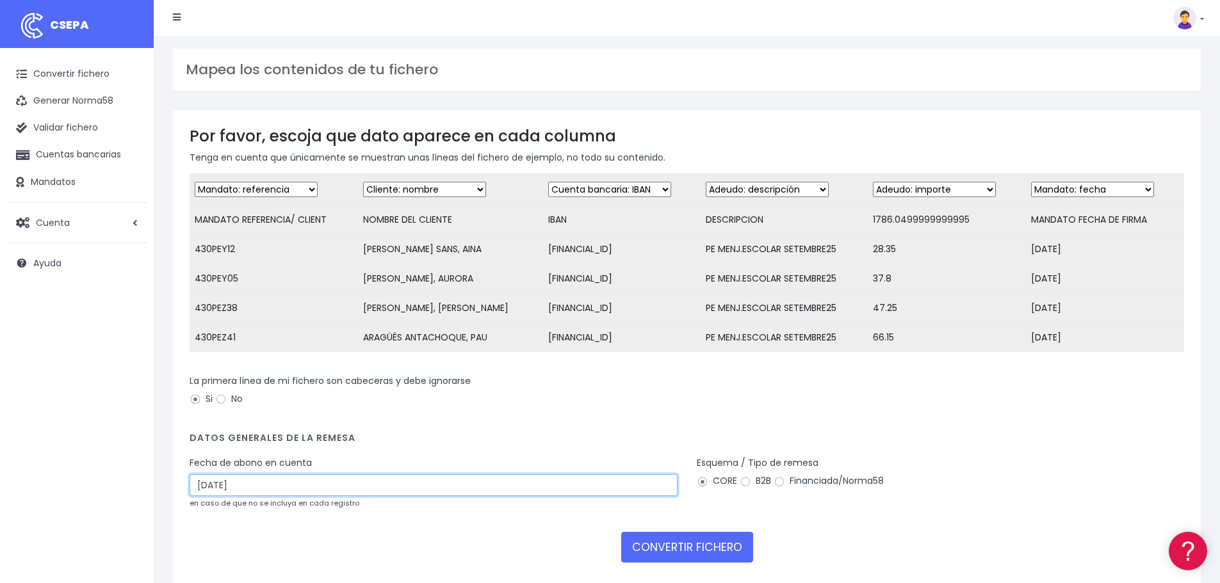
click at [270, 496] on input "[DATE]" at bounding box center [434, 485] width 488 height 22
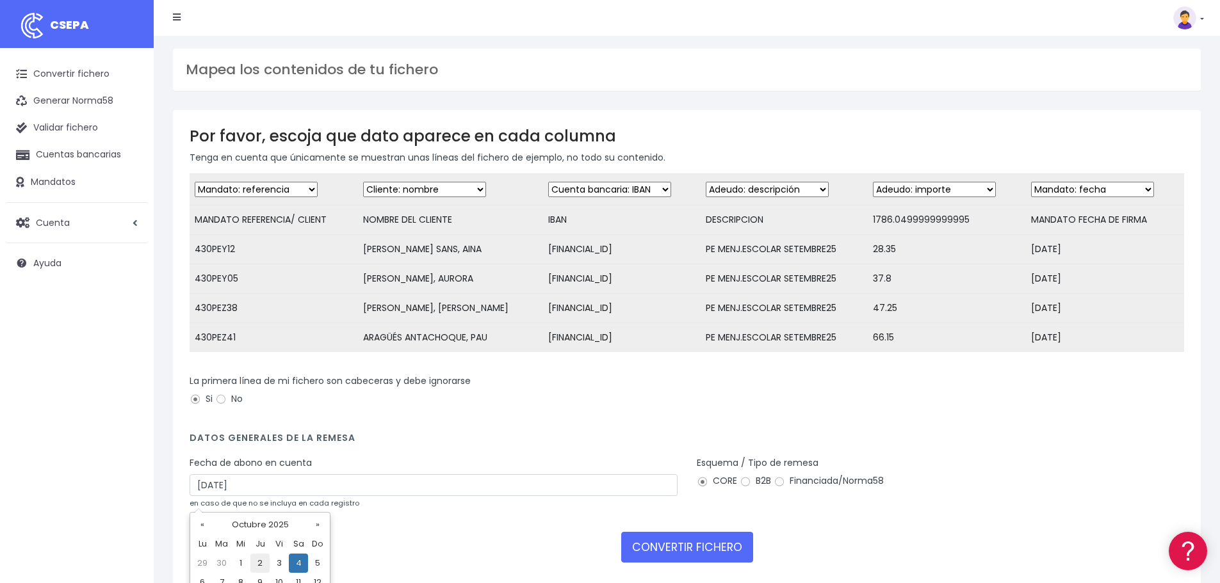
click at [263, 561] on td "2" at bounding box center [259, 563] width 19 height 19
type input "[DATE]"
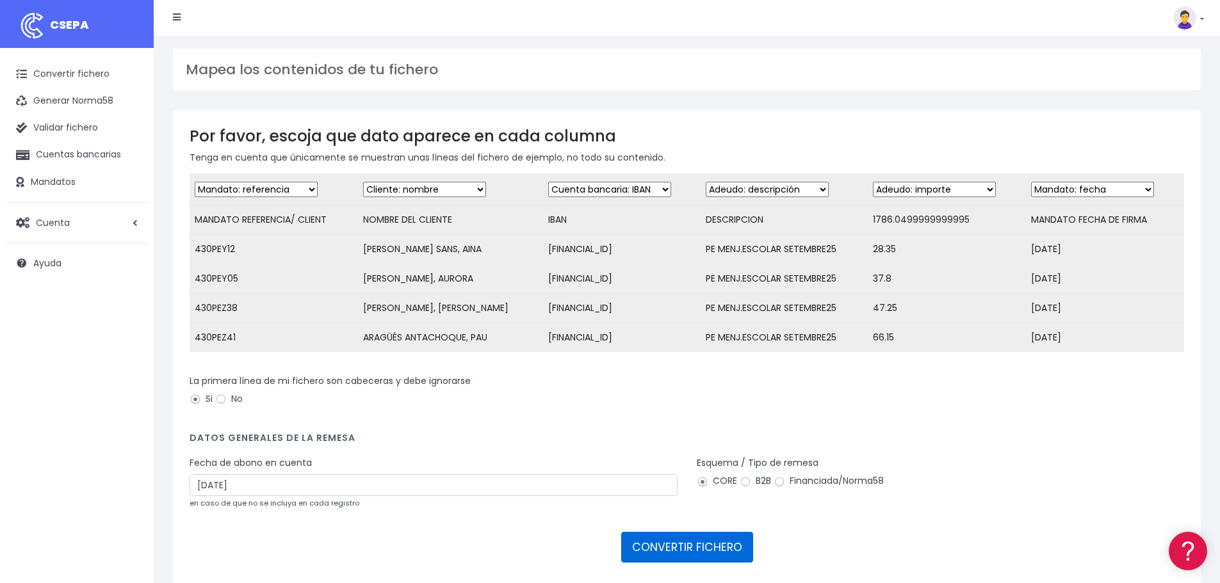
click at [713, 552] on button "CONVERTIR FICHERO" at bounding box center [687, 547] width 132 height 31
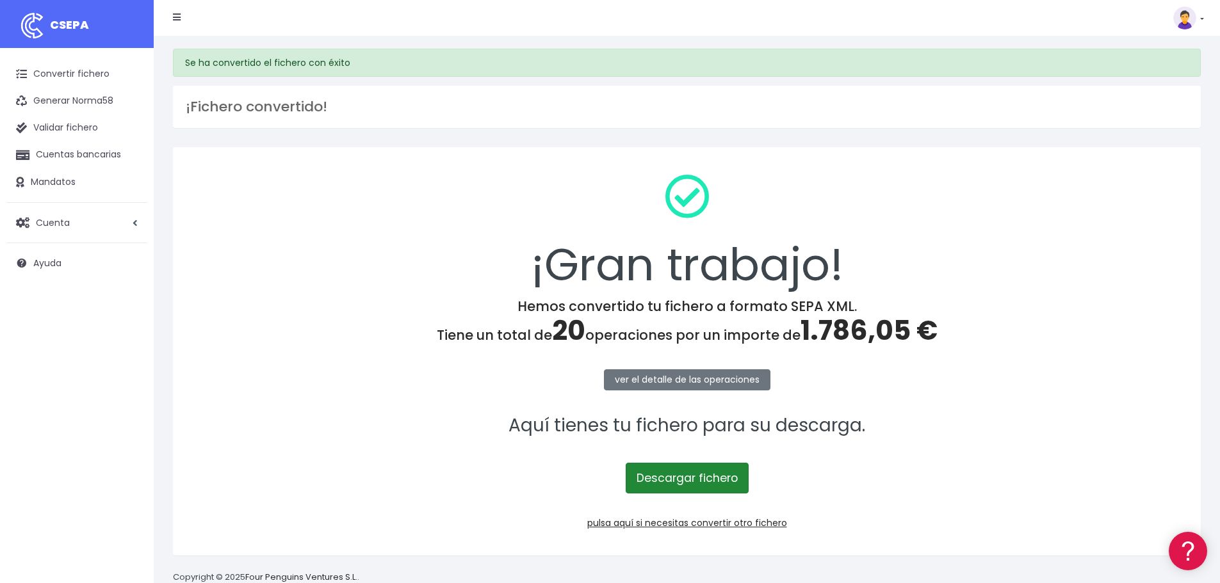
click at [683, 474] on link "Descargar fichero" at bounding box center [687, 478] width 123 height 31
click at [716, 524] on link "pulsa aquí si necesitas convertir otro fichero" at bounding box center [687, 523] width 200 height 13
